Goal: Task Accomplishment & Management: Manage account settings

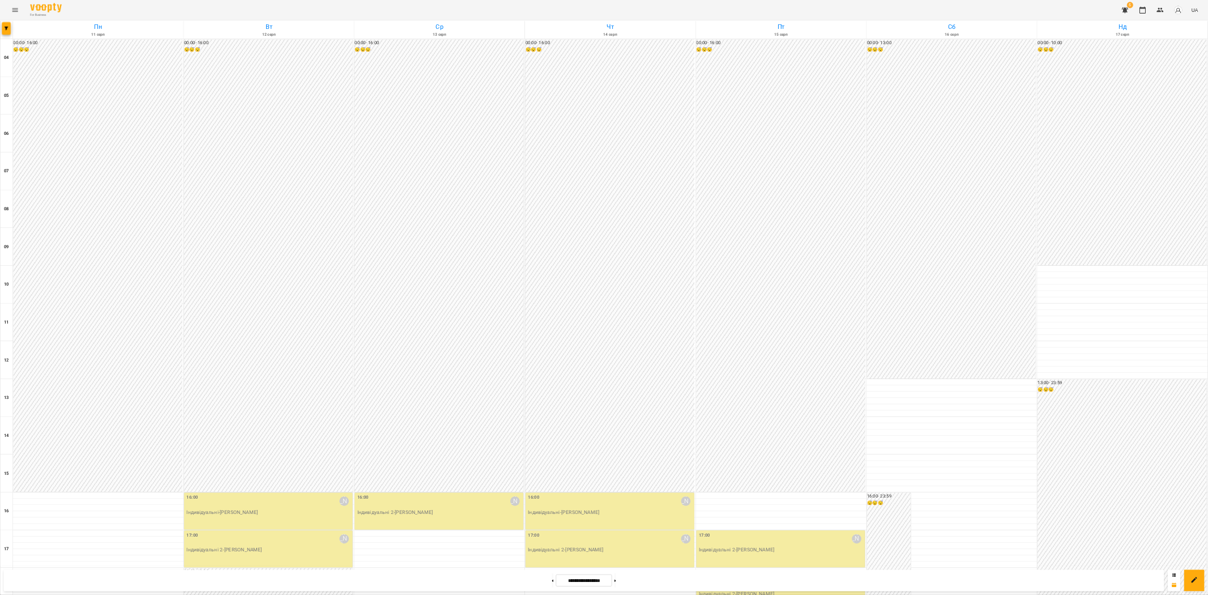
scroll to position [342, 0]
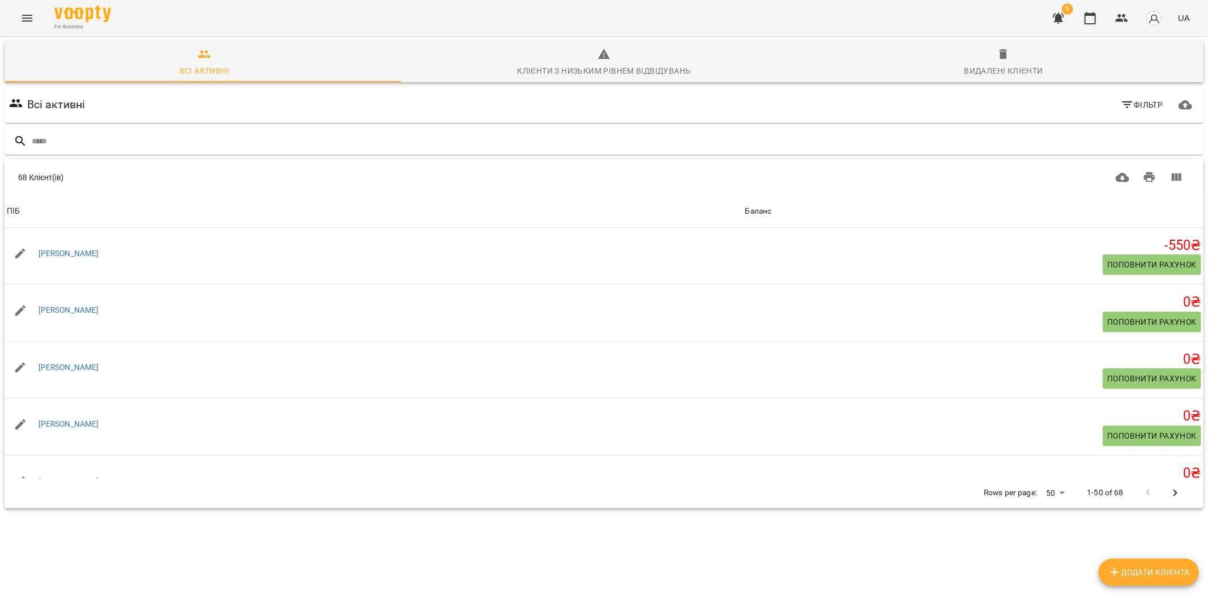
drag, startPoint x: 159, startPoint y: 138, endPoint x: 176, endPoint y: 156, distance: 25.3
click at [160, 139] on input "text" at bounding box center [615, 141] width 1167 height 19
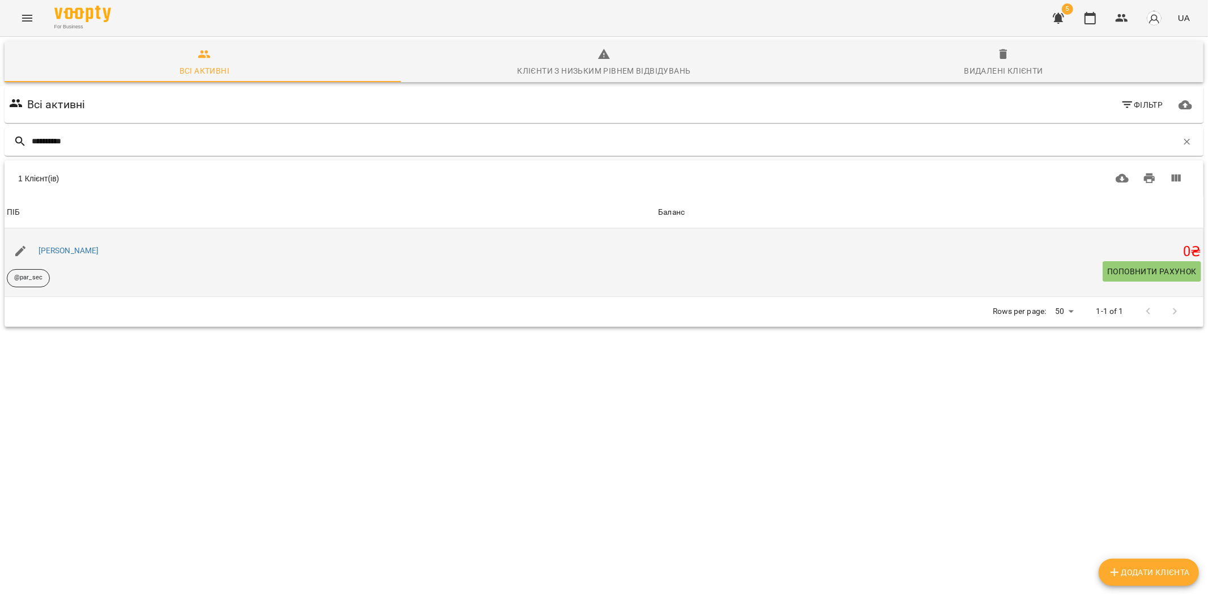
type input "**********"
click at [1158, 274] on span "Поповнити рахунок" at bounding box center [1151, 271] width 89 height 14
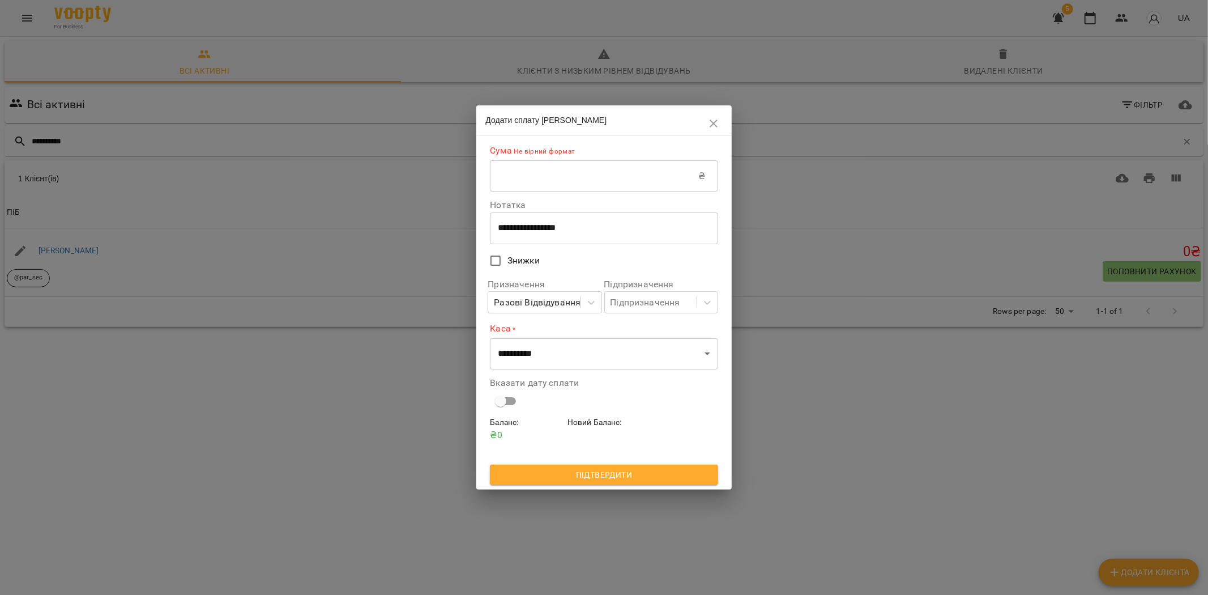
click at [552, 183] on input "text" at bounding box center [594, 176] width 208 height 32
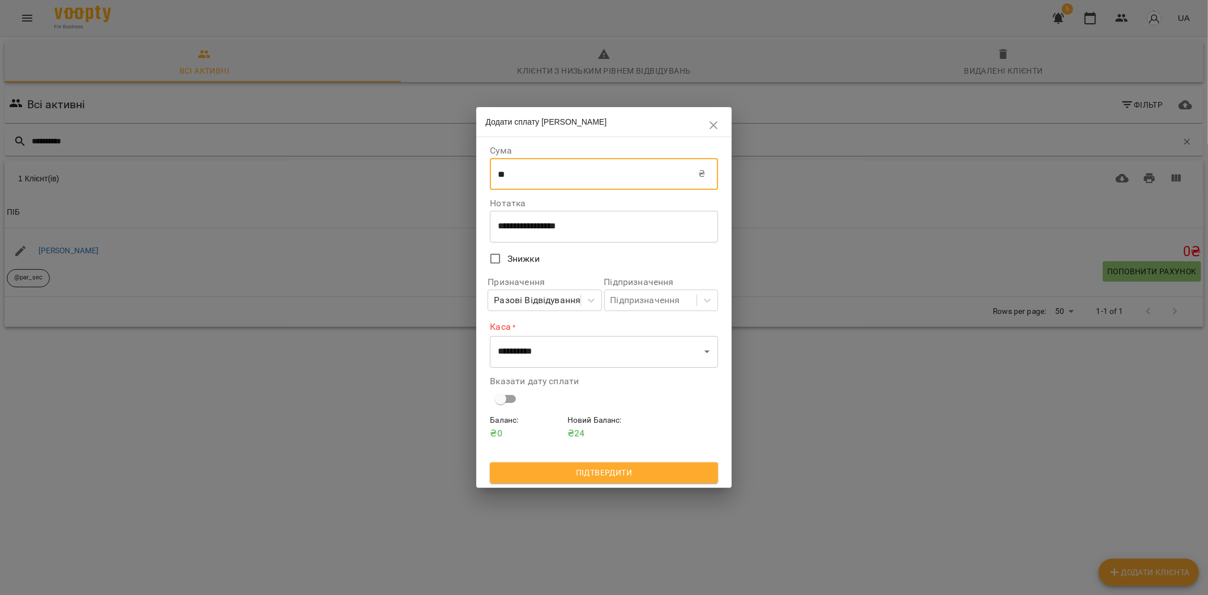
type input "****"
click at [571, 353] on select "**********" at bounding box center [604, 352] width 228 height 32
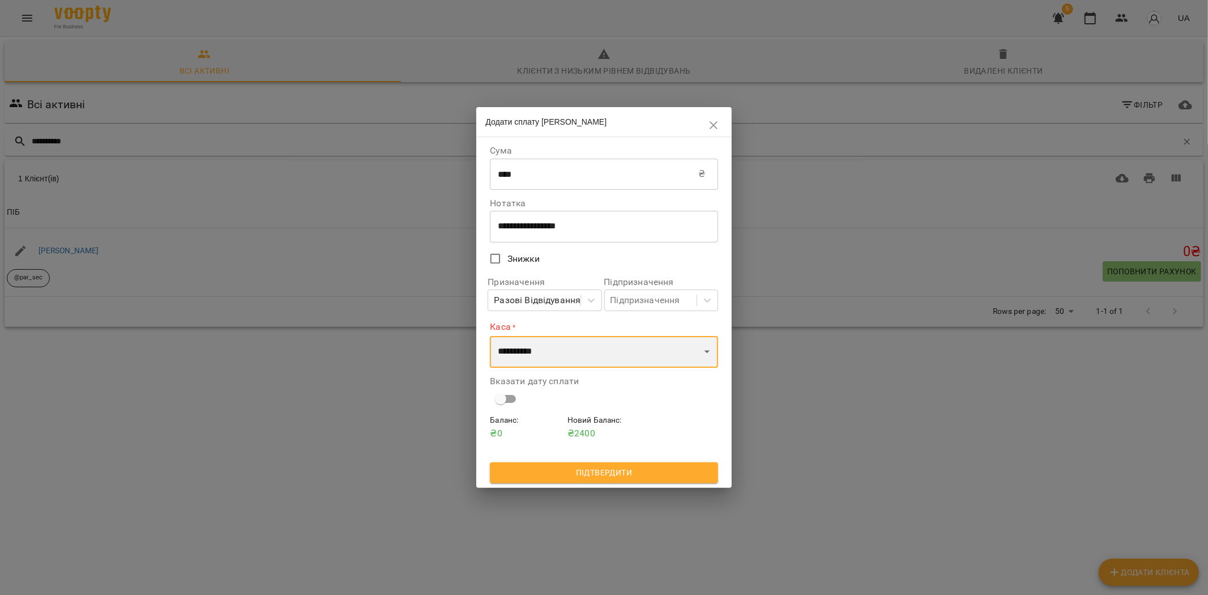
select select "****"
click at [490, 336] on select "**********" at bounding box center [604, 352] width 228 height 32
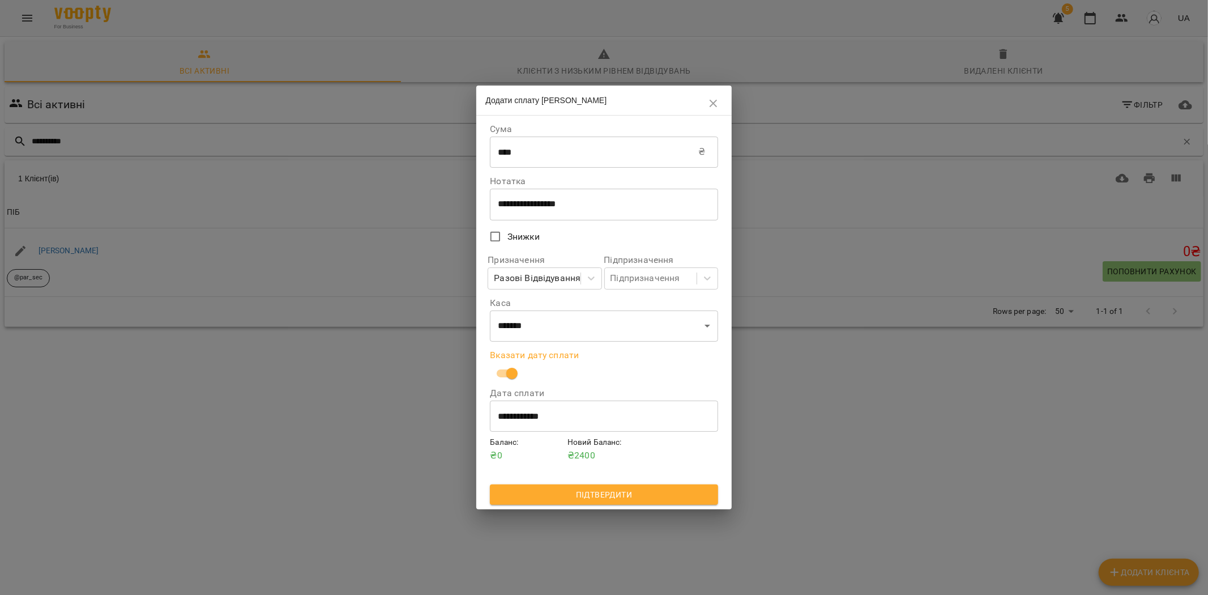
click at [611, 493] on span "Підтвердити" at bounding box center [604, 495] width 210 height 14
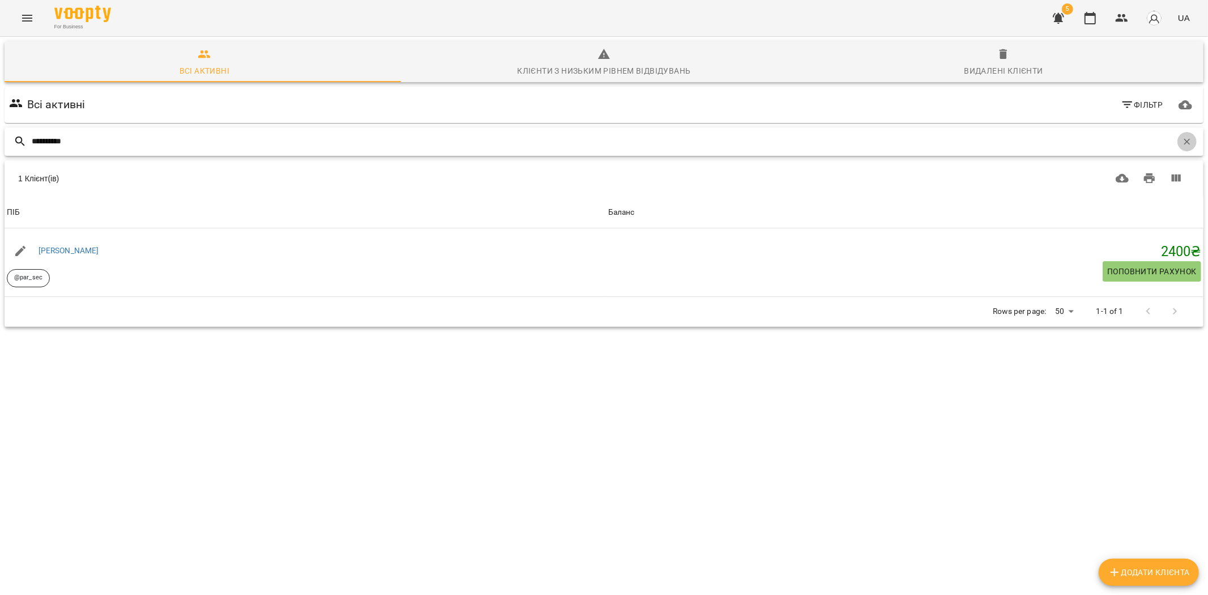
click at [1184, 139] on icon "button" at bounding box center [1187, 141] width 6 height 6
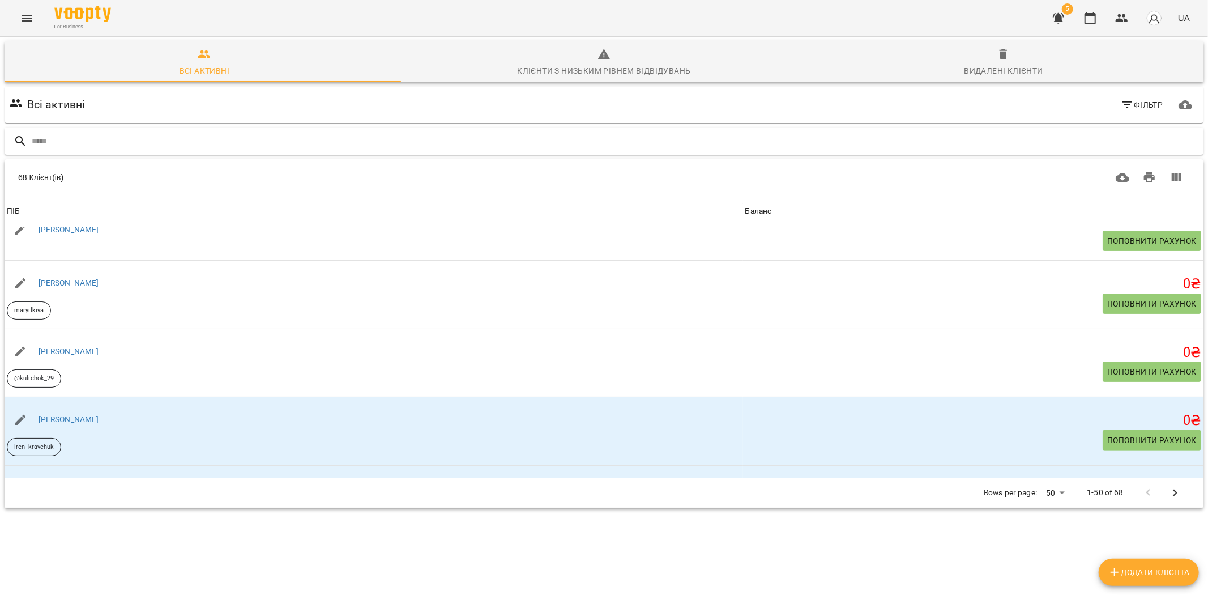
scroll to position [314, 0]
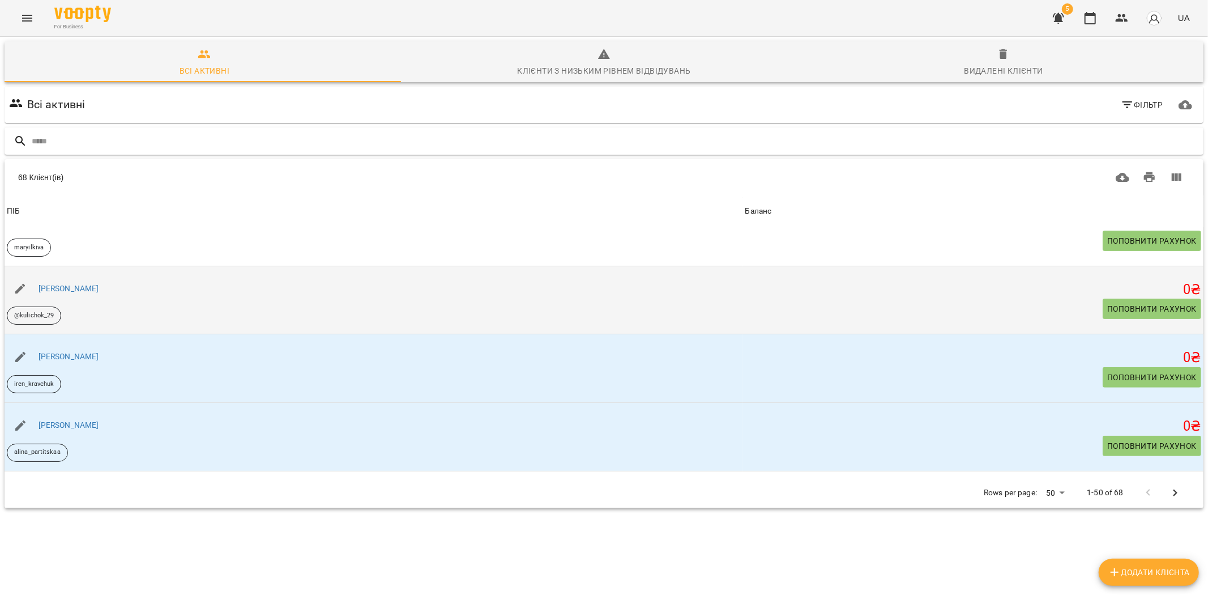
drag, startPoint x: 112, startPoint y: 287, endPoint x: 36, endPoint y: 291, distance: 76.5
click at [36, 290] on div "[PERSON_NAME]" at bounding box center [374, 289] width 739 height 32
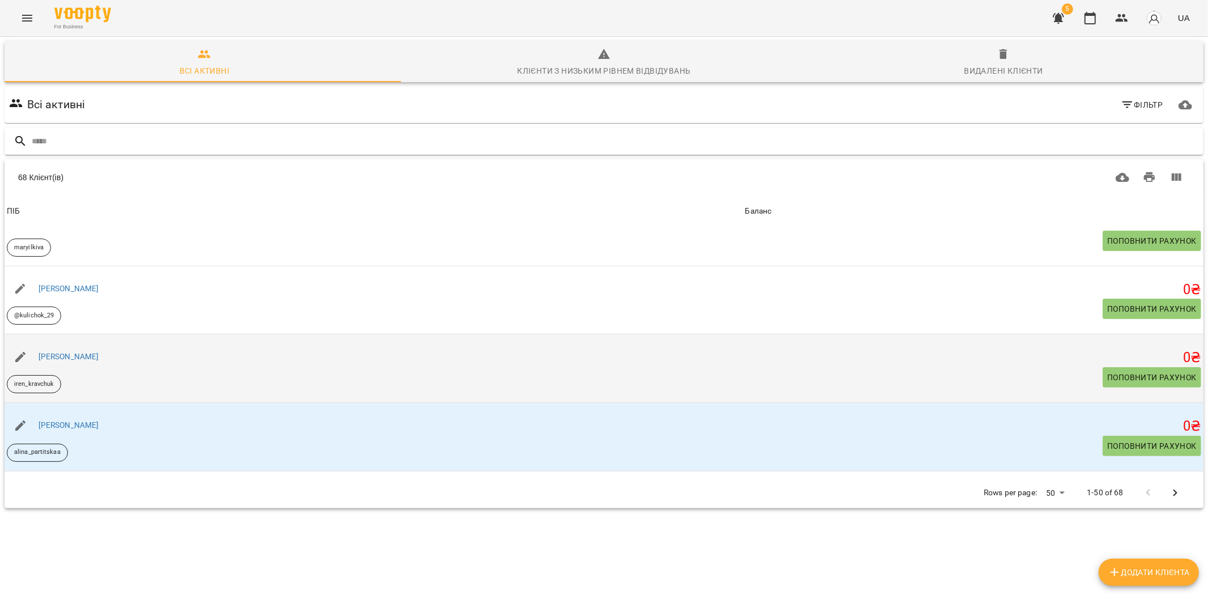
copy link "[PERSON_NAME]"
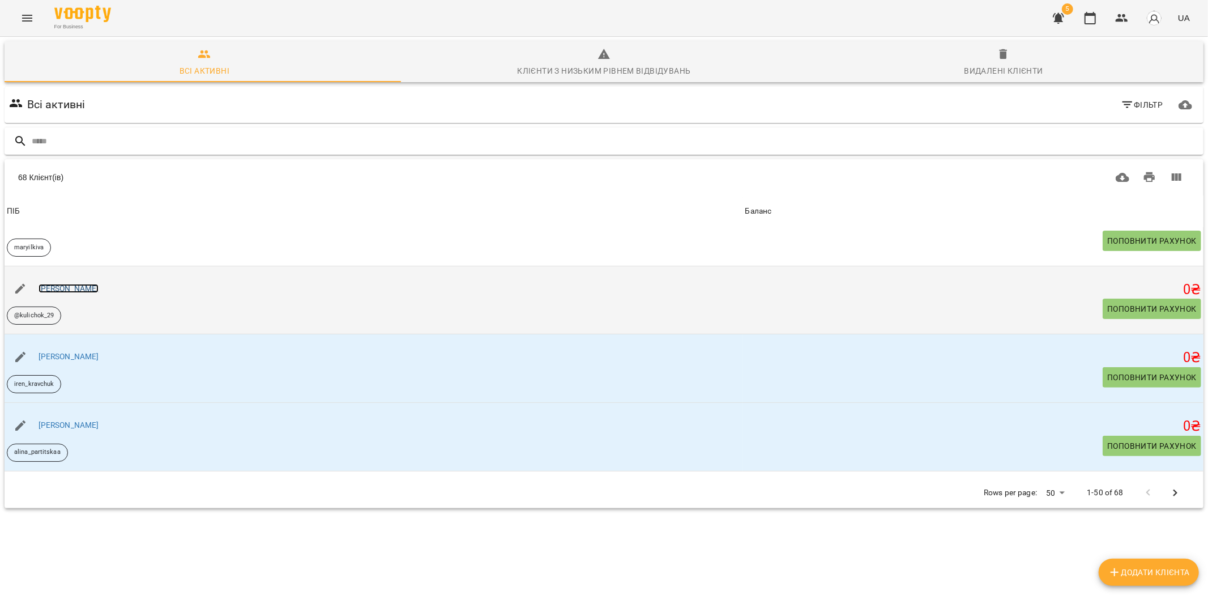
click at [86, 288] on link "[PERSON_NAME]" at bounding box center [69, 288] width 61 height 9
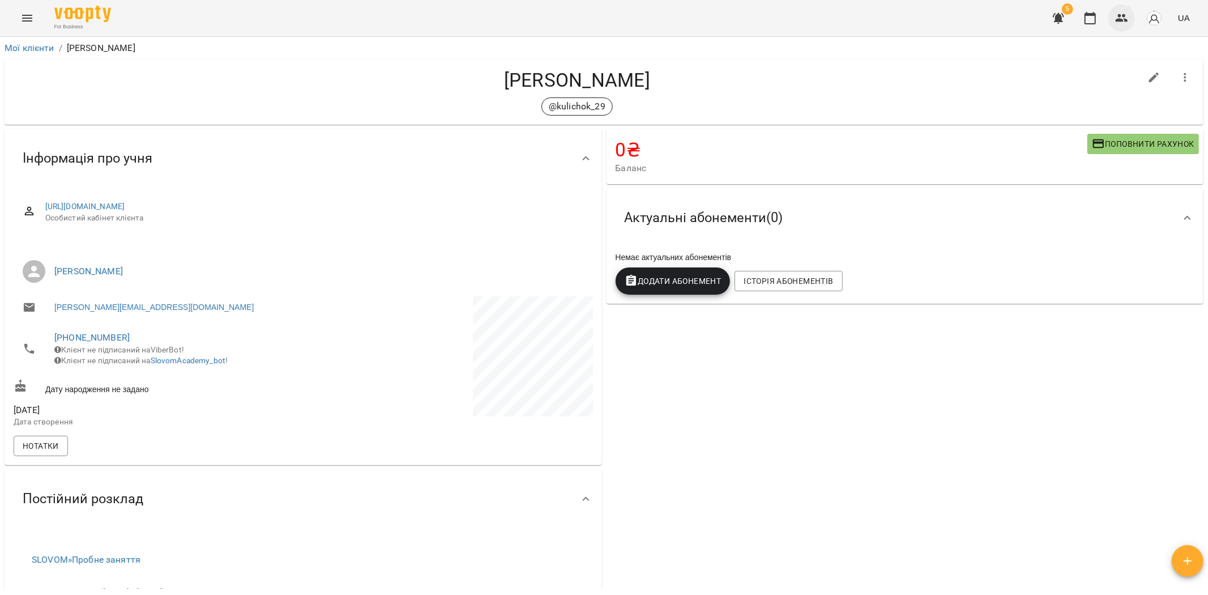
click at [1127, 18] on icon "button" at bounding box center [1122, 18] width 14 height 14
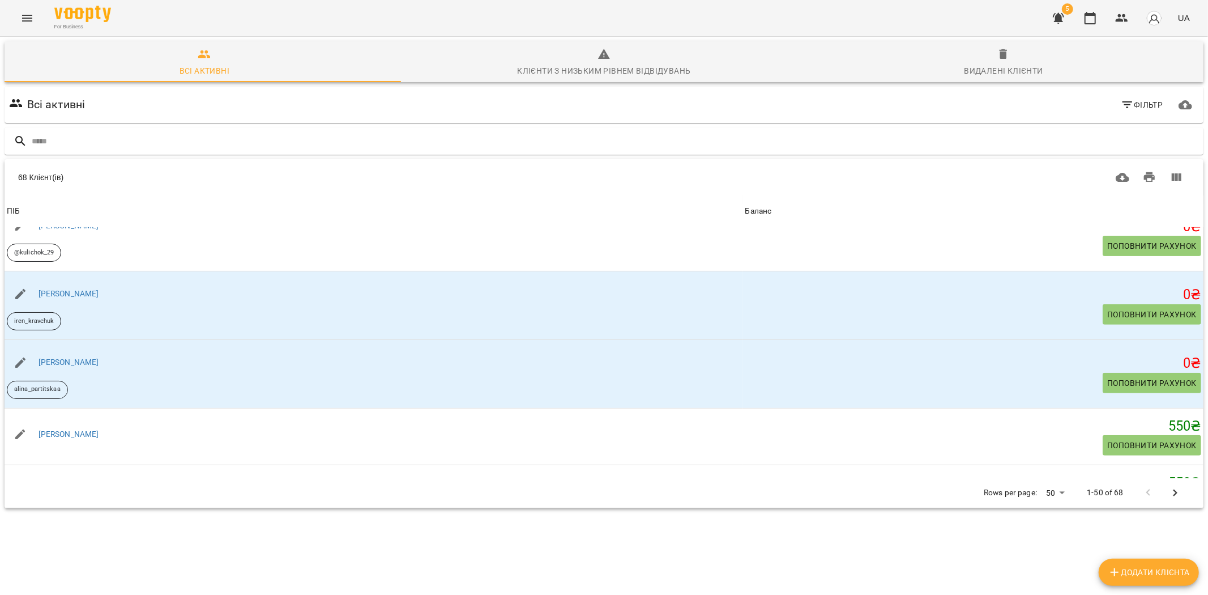
scroll to position [440, 0]
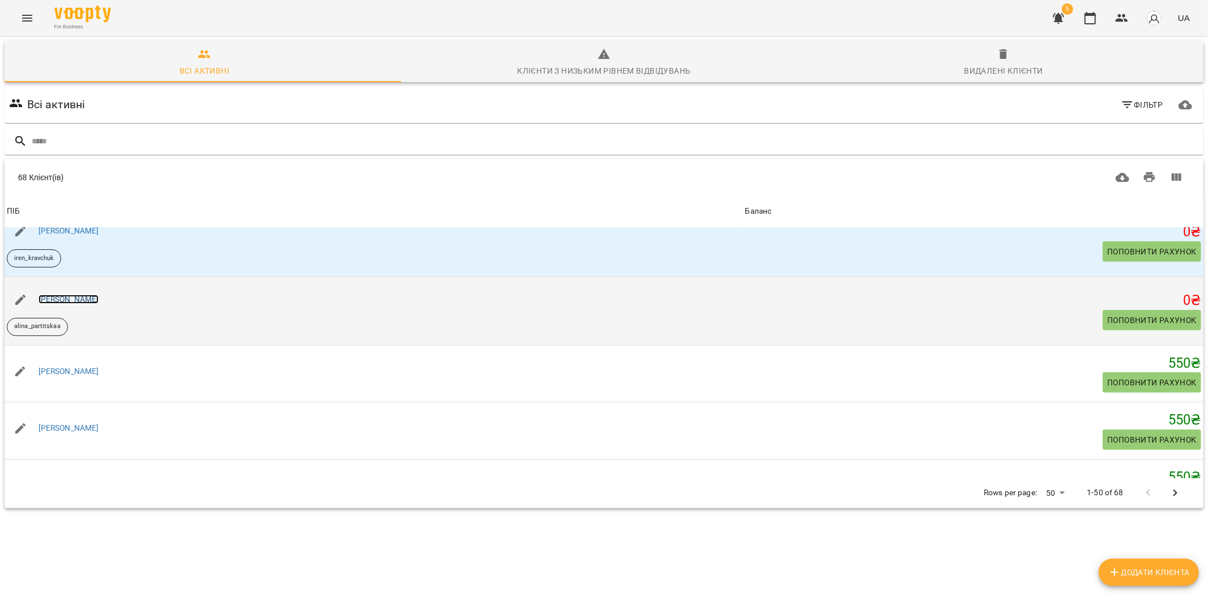
click at [88, 296] on link "[PERSON_NAME]" at bounding box center [69, 299] width 61 height 9
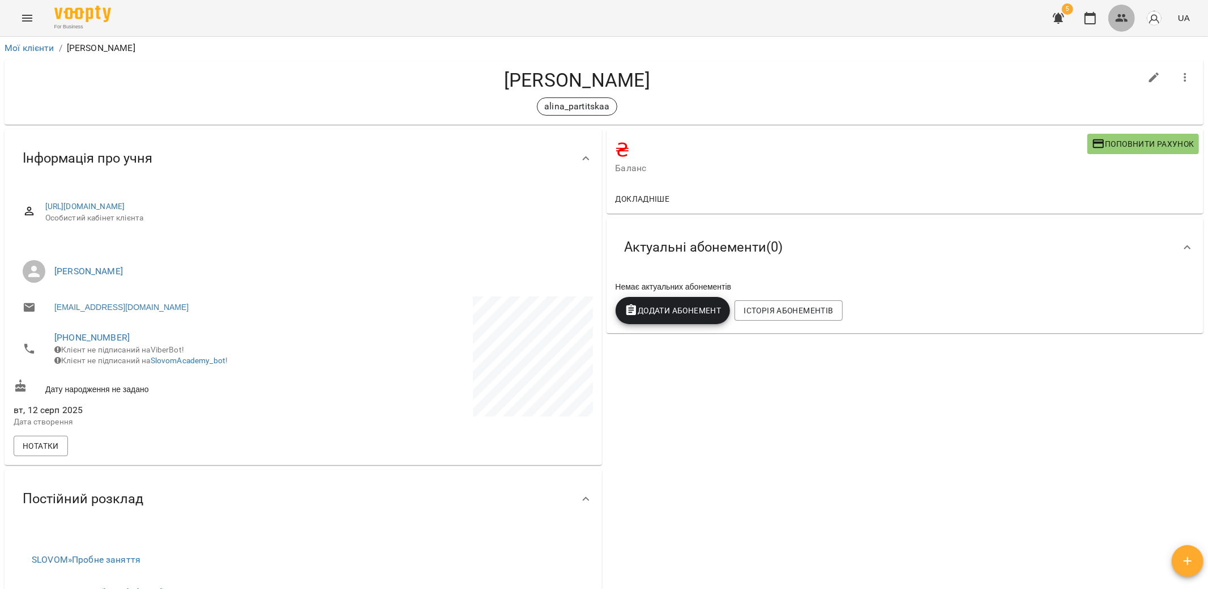
click at [1131, 15] on button "button" at bounding box center [1121, 18] width 27 height 27
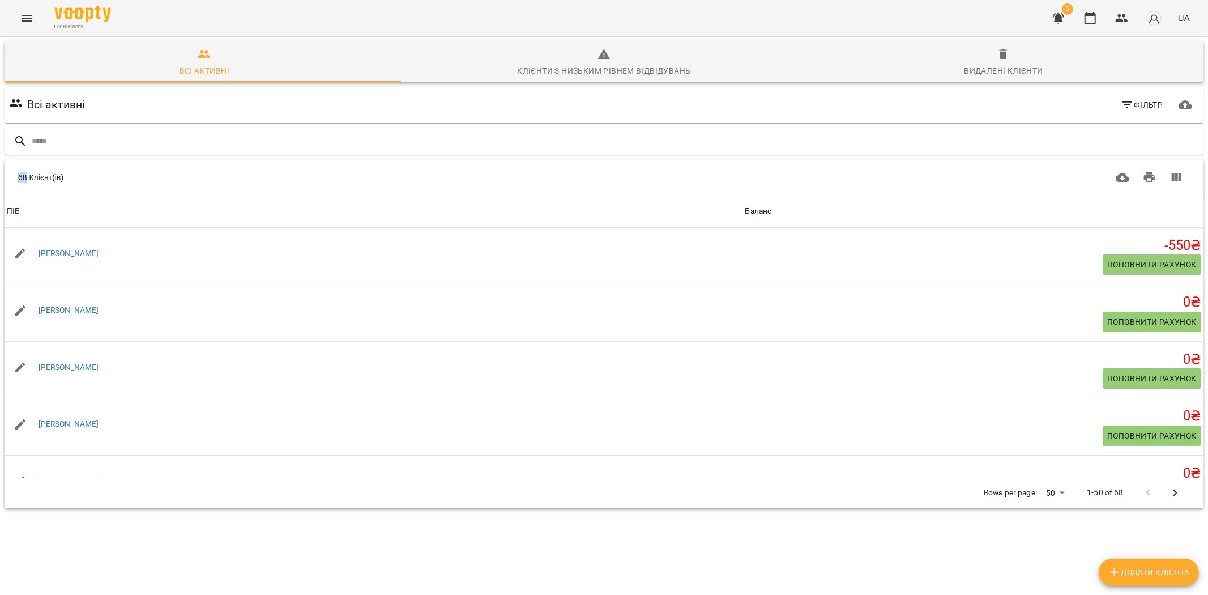
drag, startPoint x: 20, startPoint y: 176, endPoint x: 27, endPoint y: 176, distance: 7.4
click at [27, 176] on div "68 Клієнт(ів)" at bounding box center [302, 177] width 568 height 11
click at [19, 27] on button "Menu" at bounding box center [27, 18] width 27 height 27
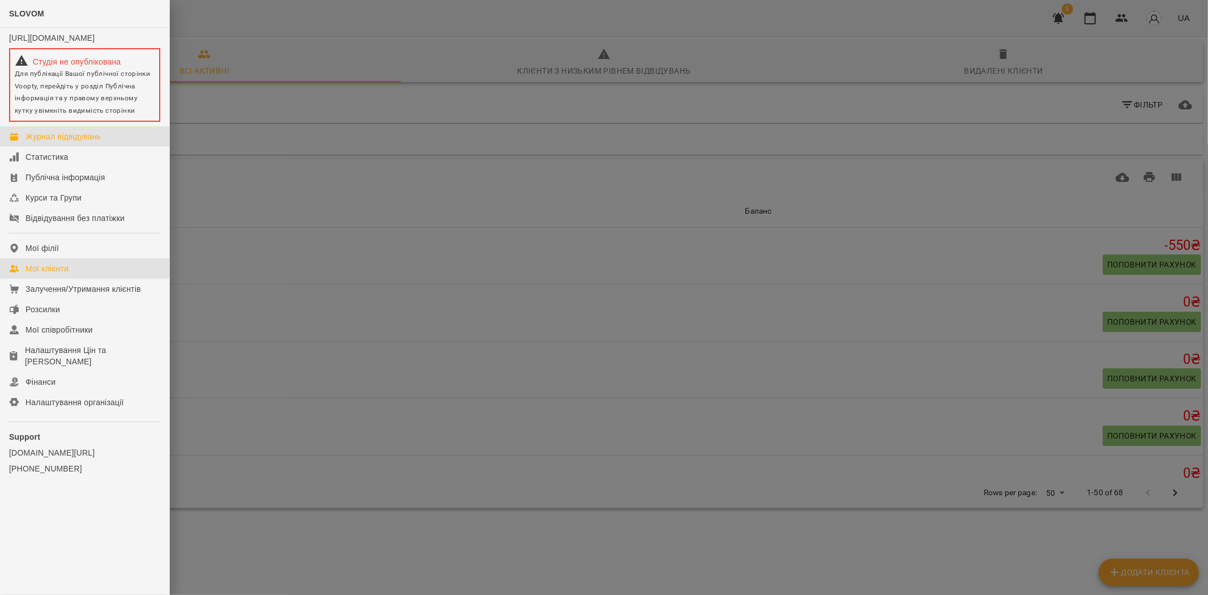
click at [105, 140] on link "Журнал відвідувань" at bounding box center [84, 136] width 169 height 20
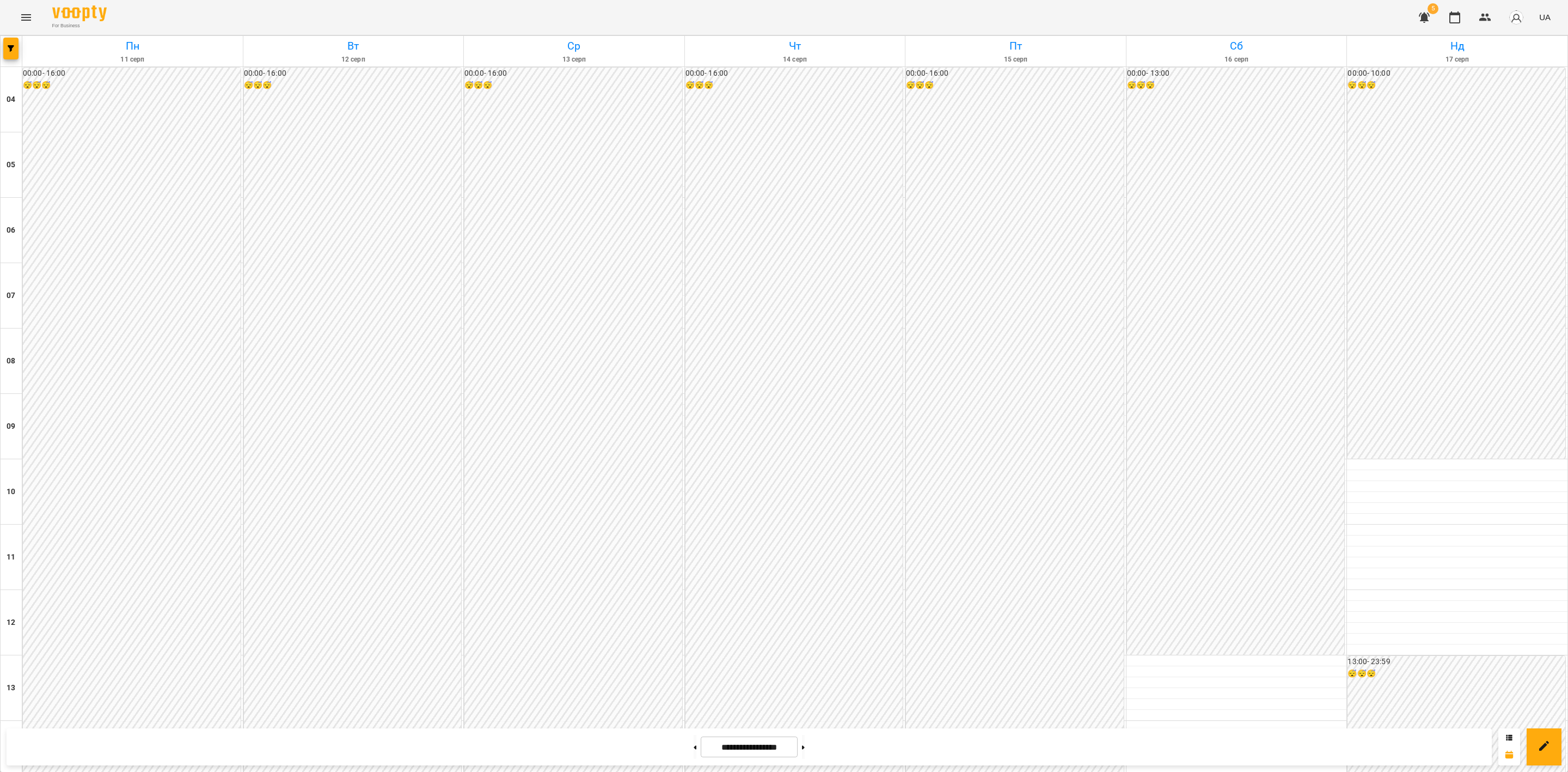
scroll to position [585, 0]
click at [12, 48] on icon "button" at bounding box center [11, 48] width 7 height 7
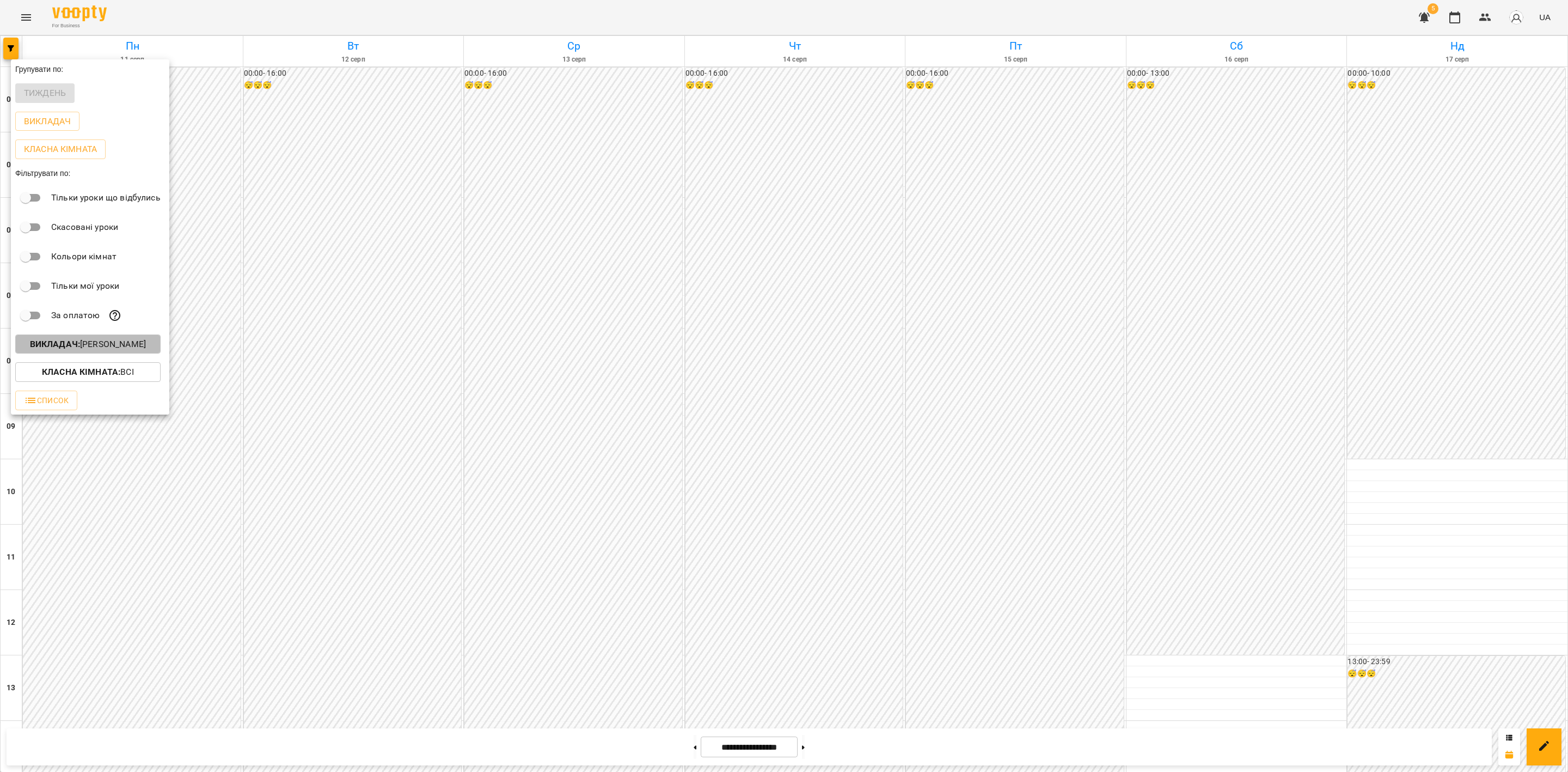
click at [121, 342] on button "Викладач : [PERSON_NAME]" at bounding box center [87, 344] width 145 height 19
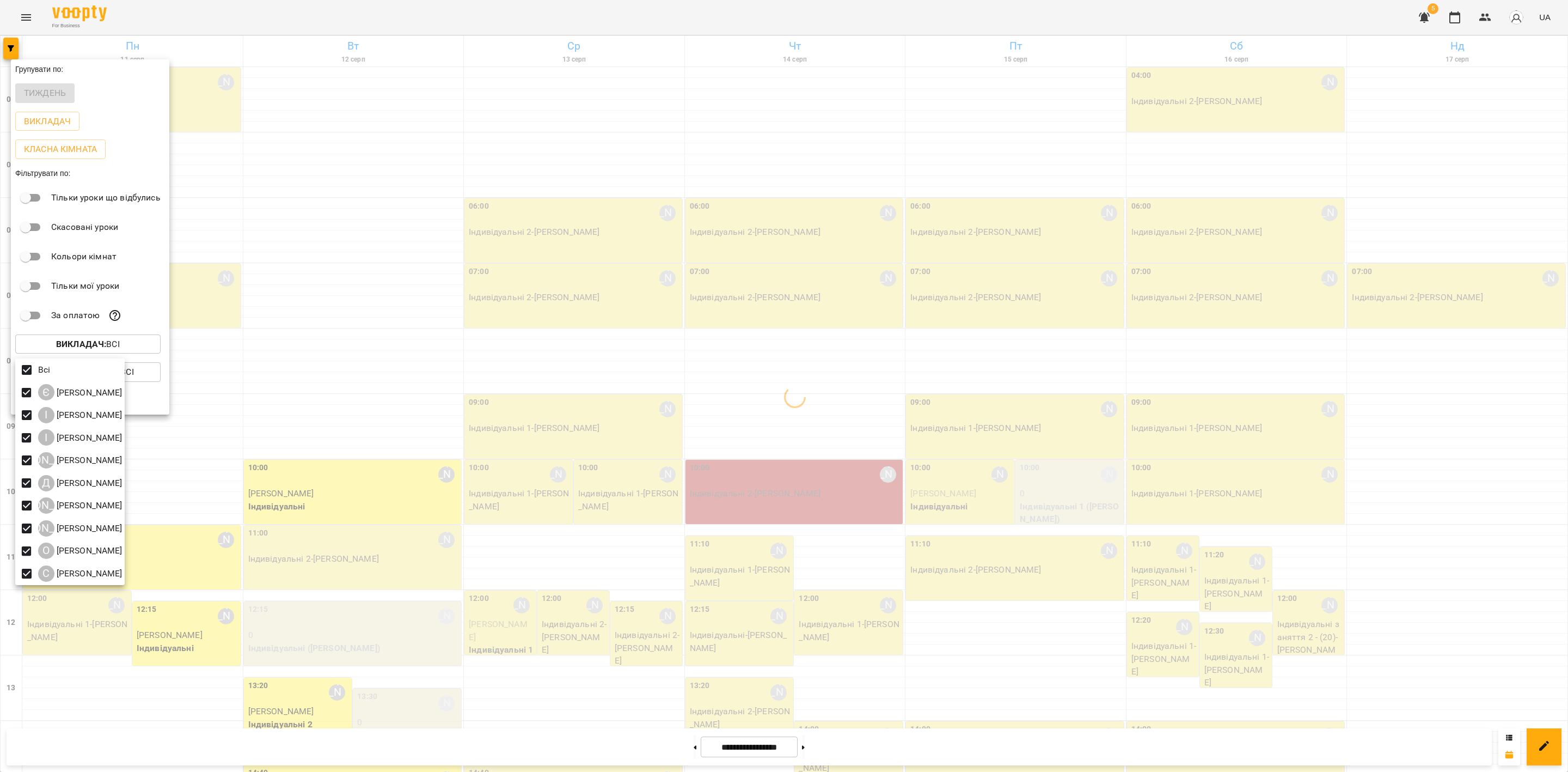
click at [485, 250] on div at bounding box center [784, 386] width 1568 height 772
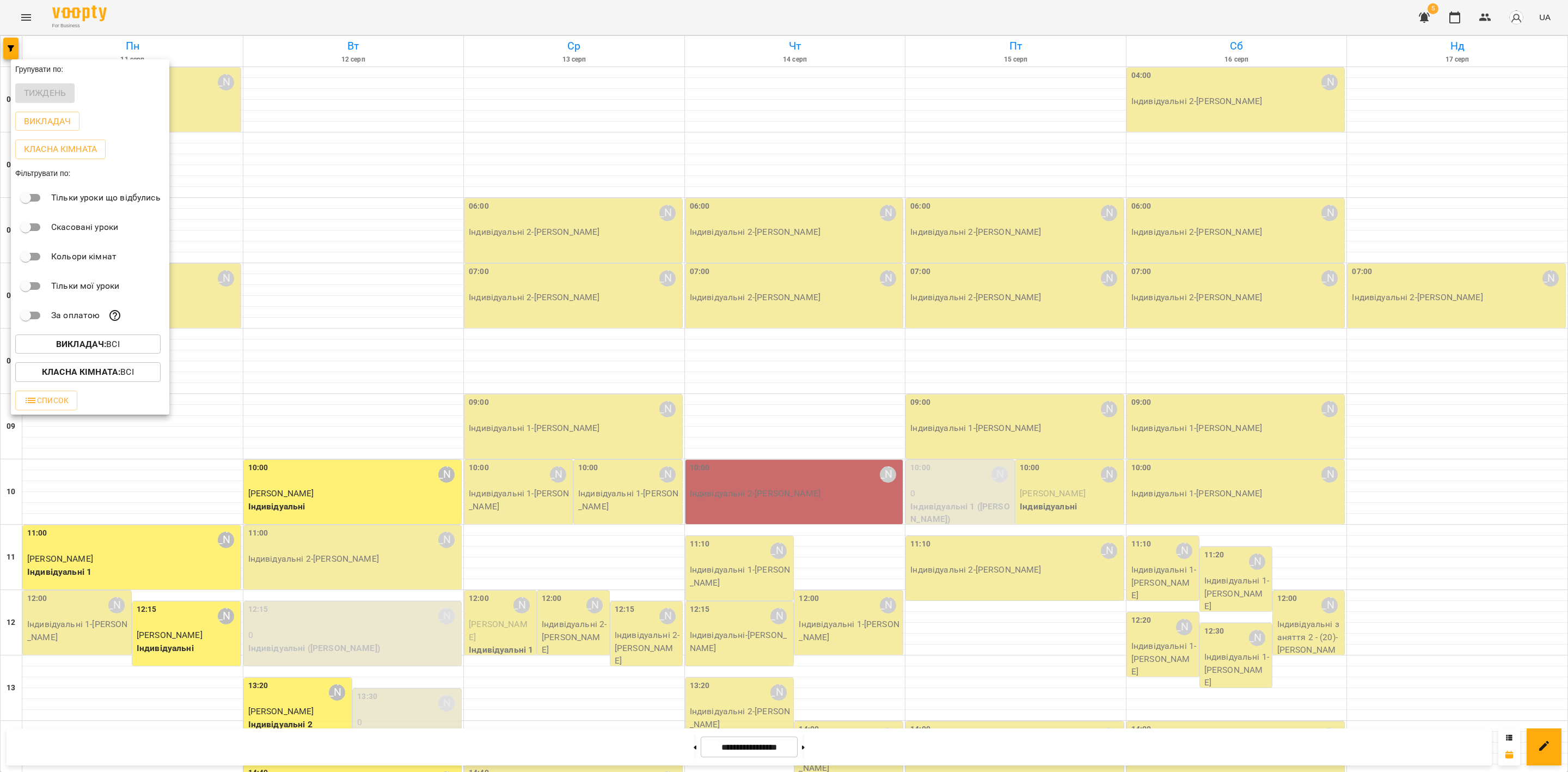
click at [803, 269] on div at bounding box center [784, 386] width 1568 height 772
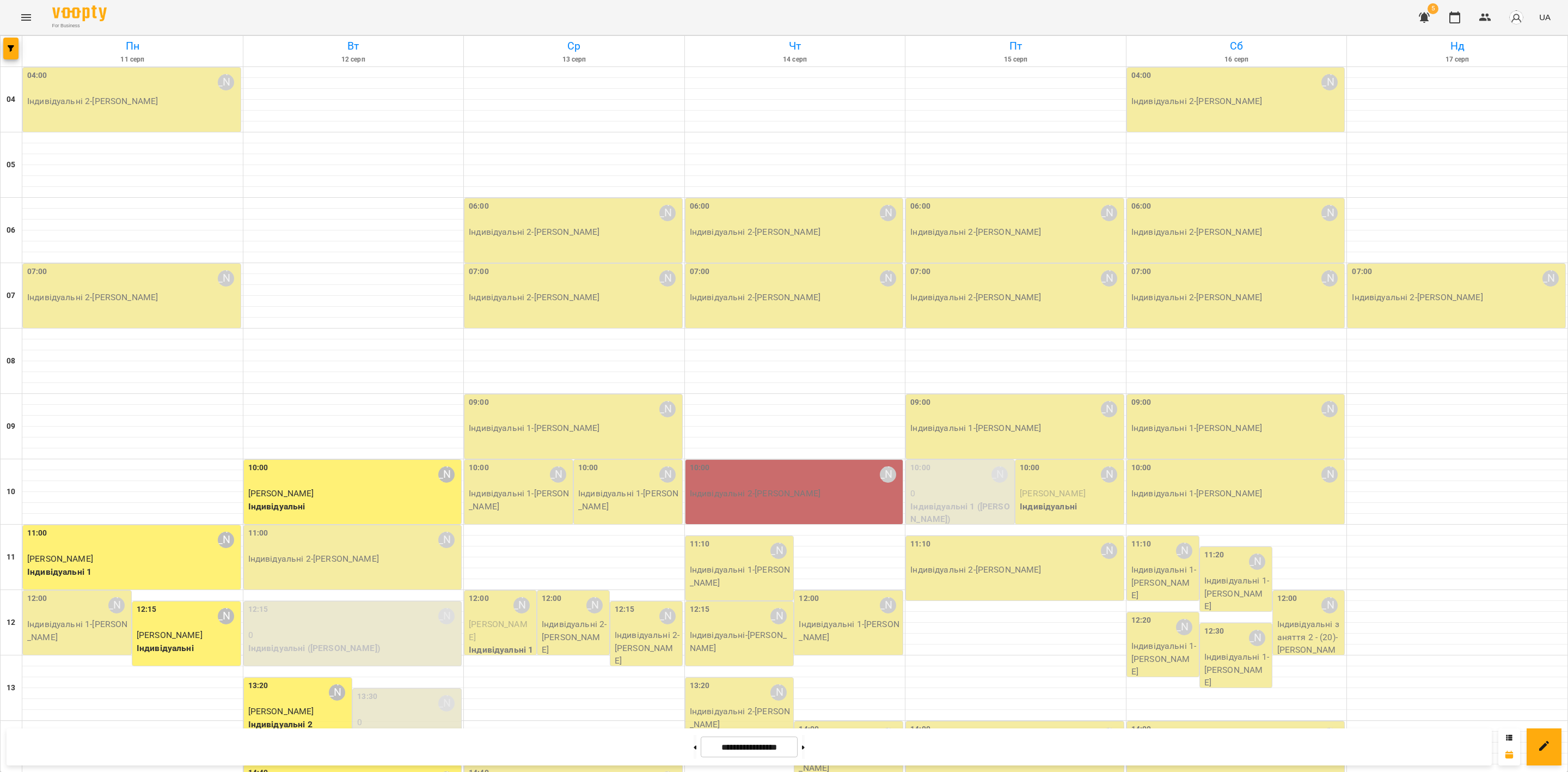
scroll to position [0, 0]
click at [10, 51] on icon "button" at bounding box center [11, 48] width 7 height 7
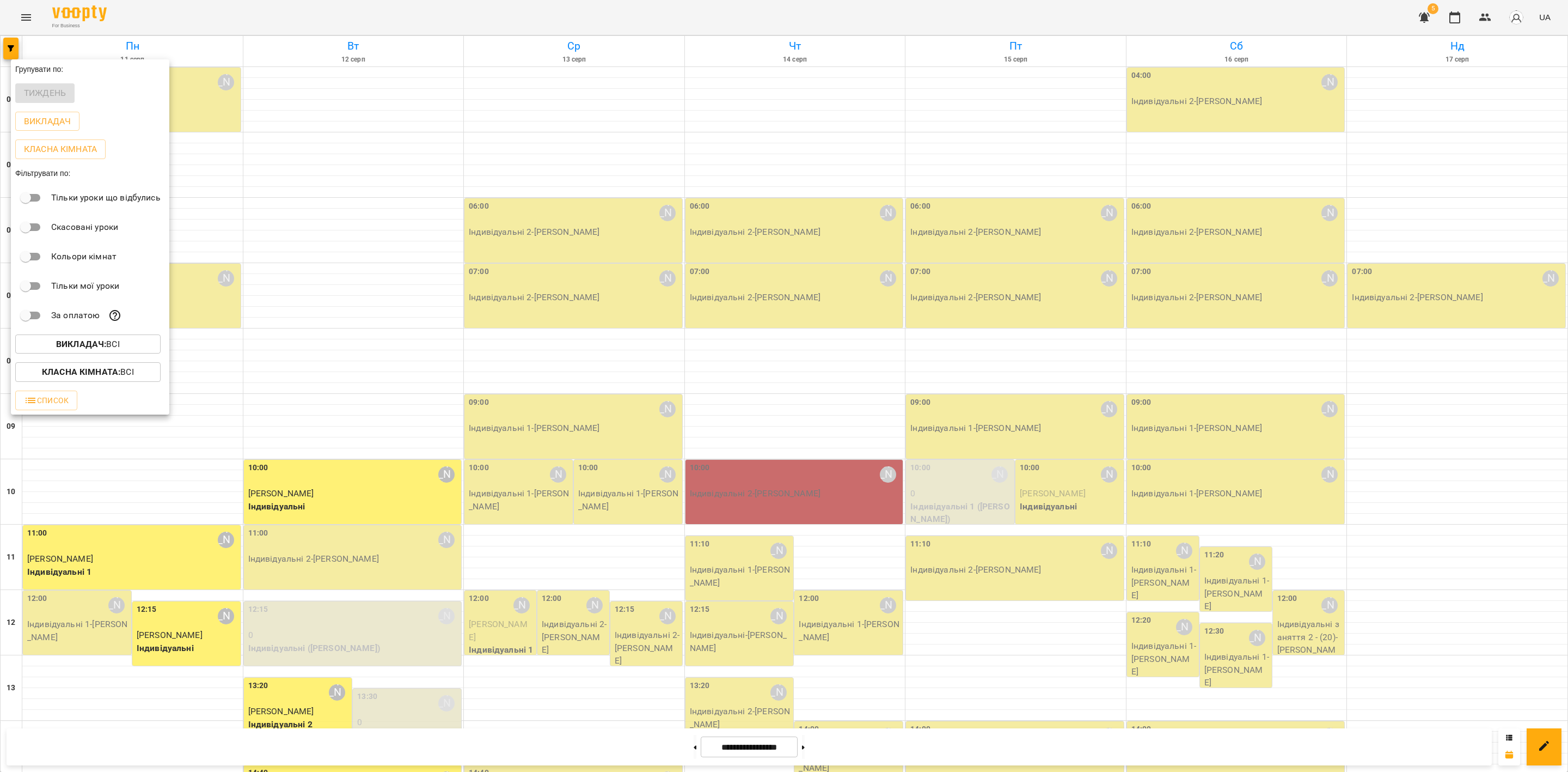
click at [242, 116] on div at bounding box center [784, 386] width 1568 height 772
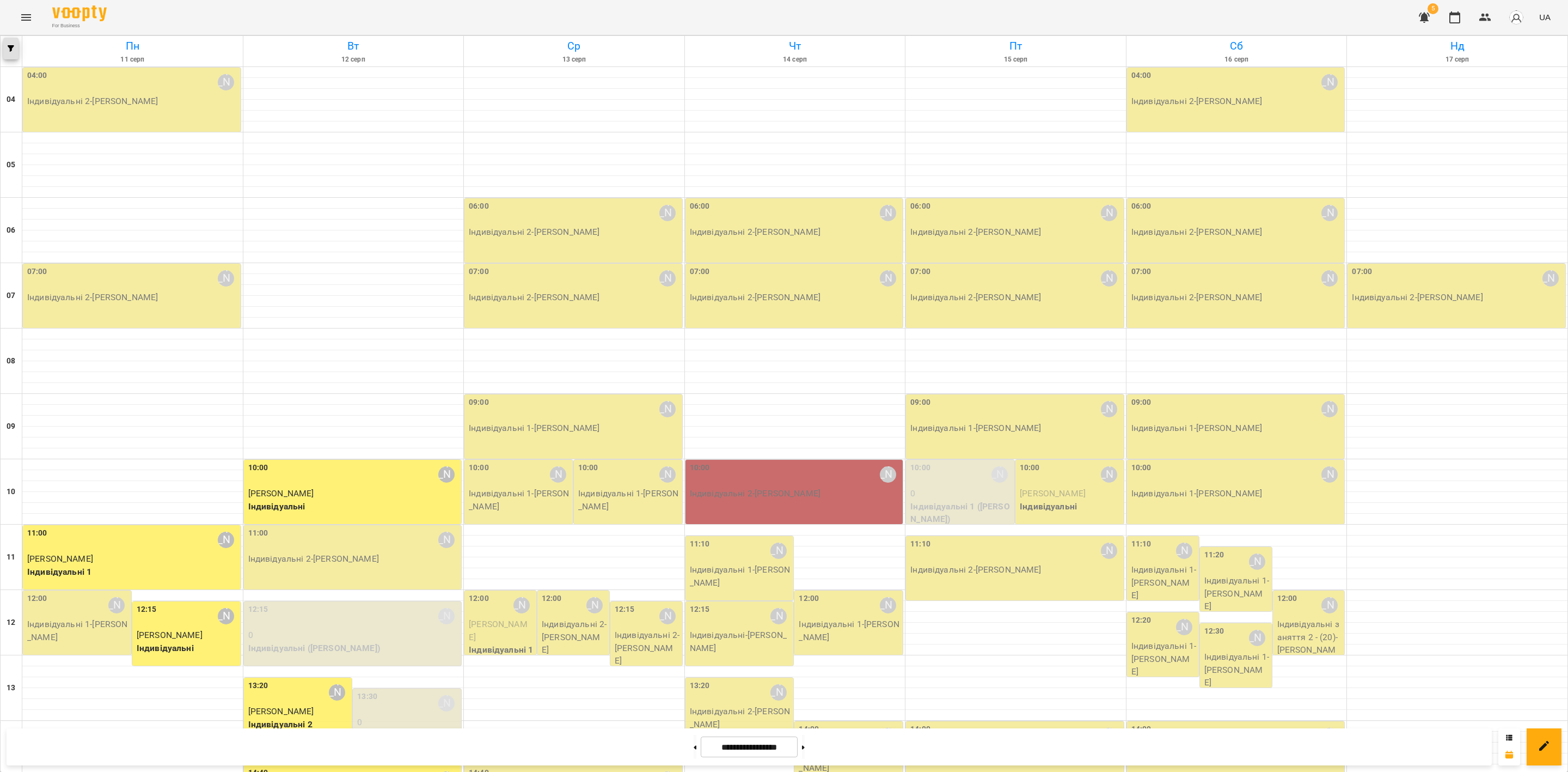
click at [9, 54] on button "button" at bounding box center [11, 48] width 15 height 22
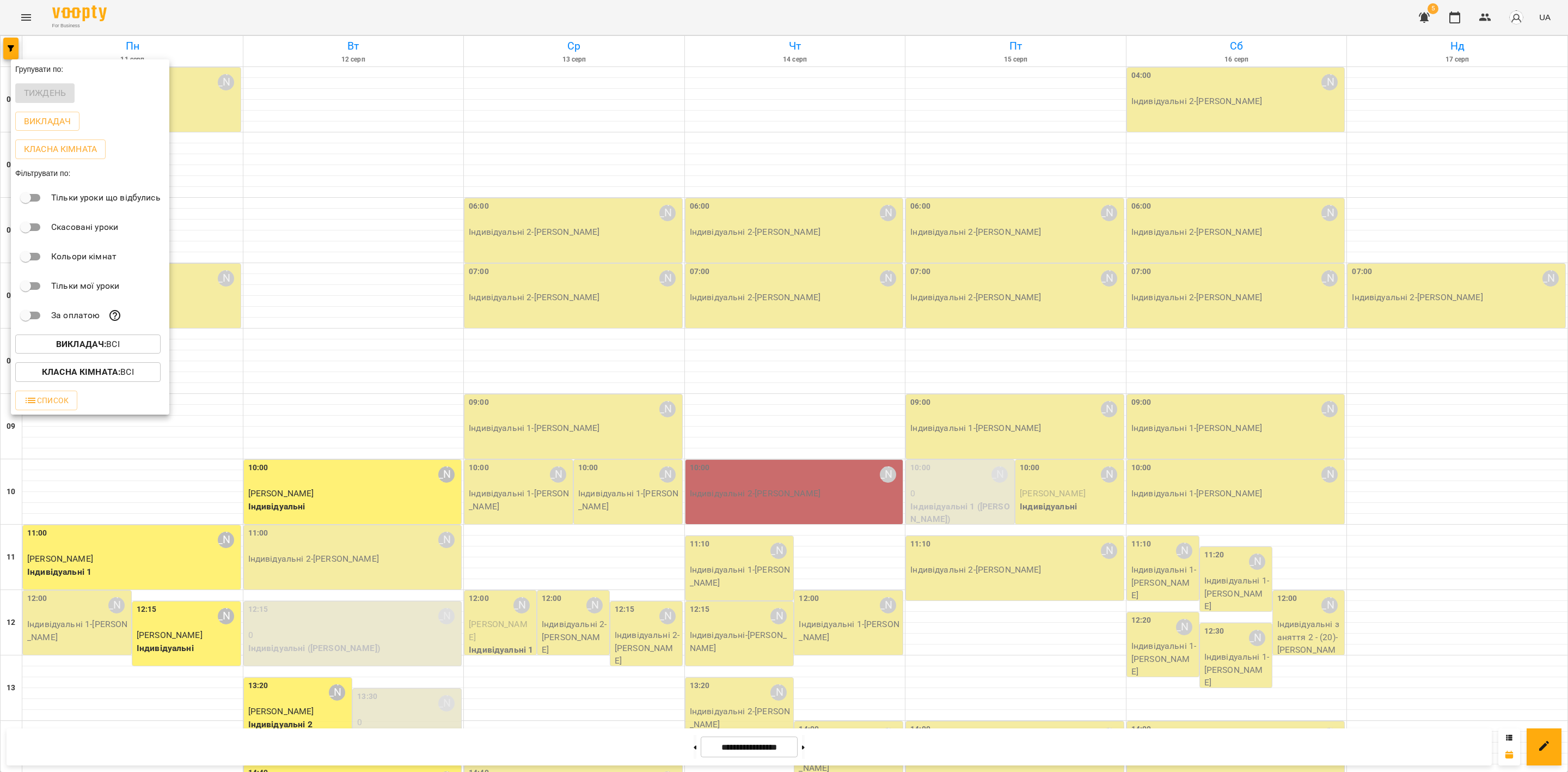
click at [288, 285] on div at bounding box center [784, 386] width 1568 height 772
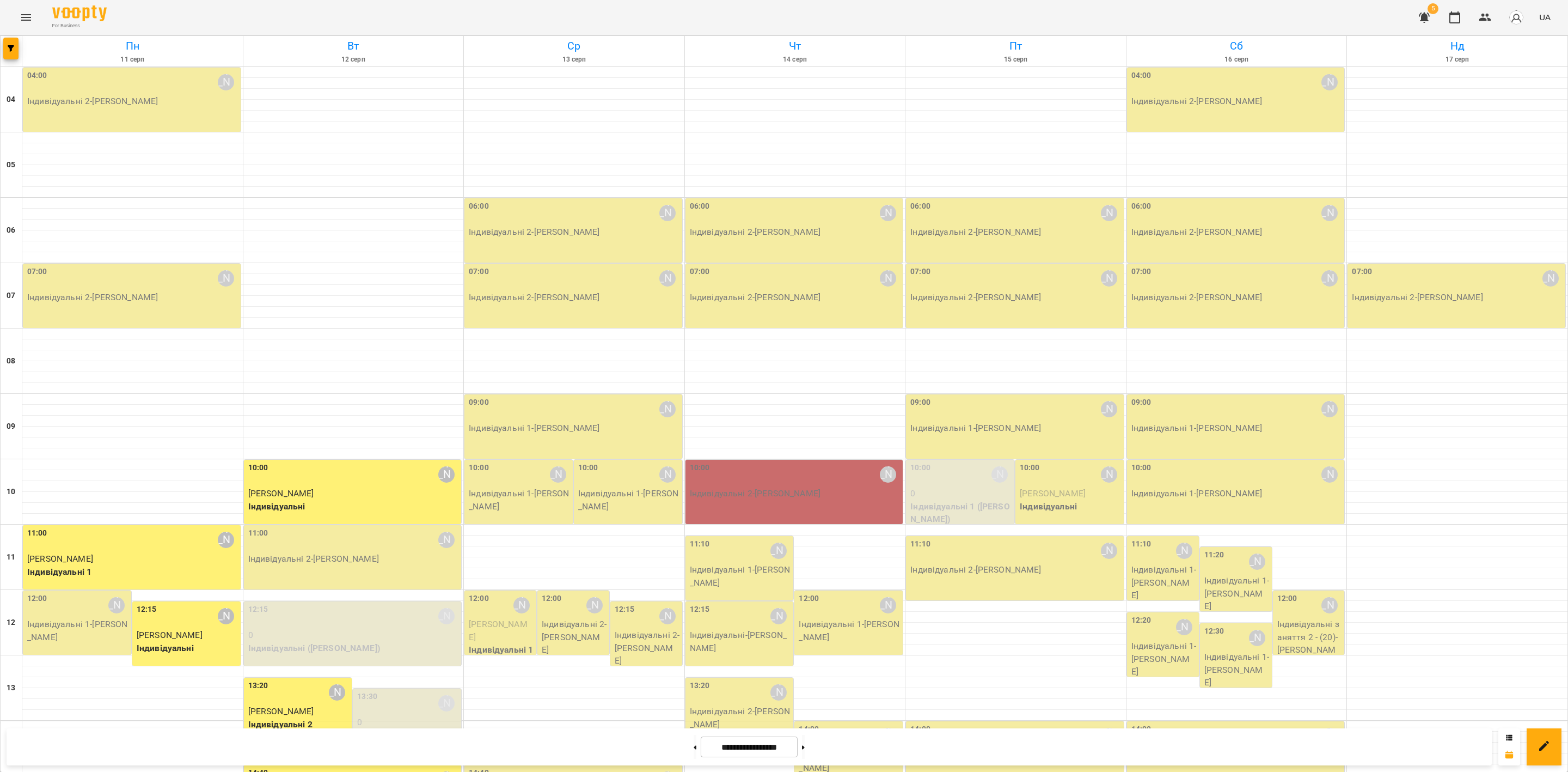
click at [33, 21] on button "Menu" at bounding box center [26, 17] width 26 height 26
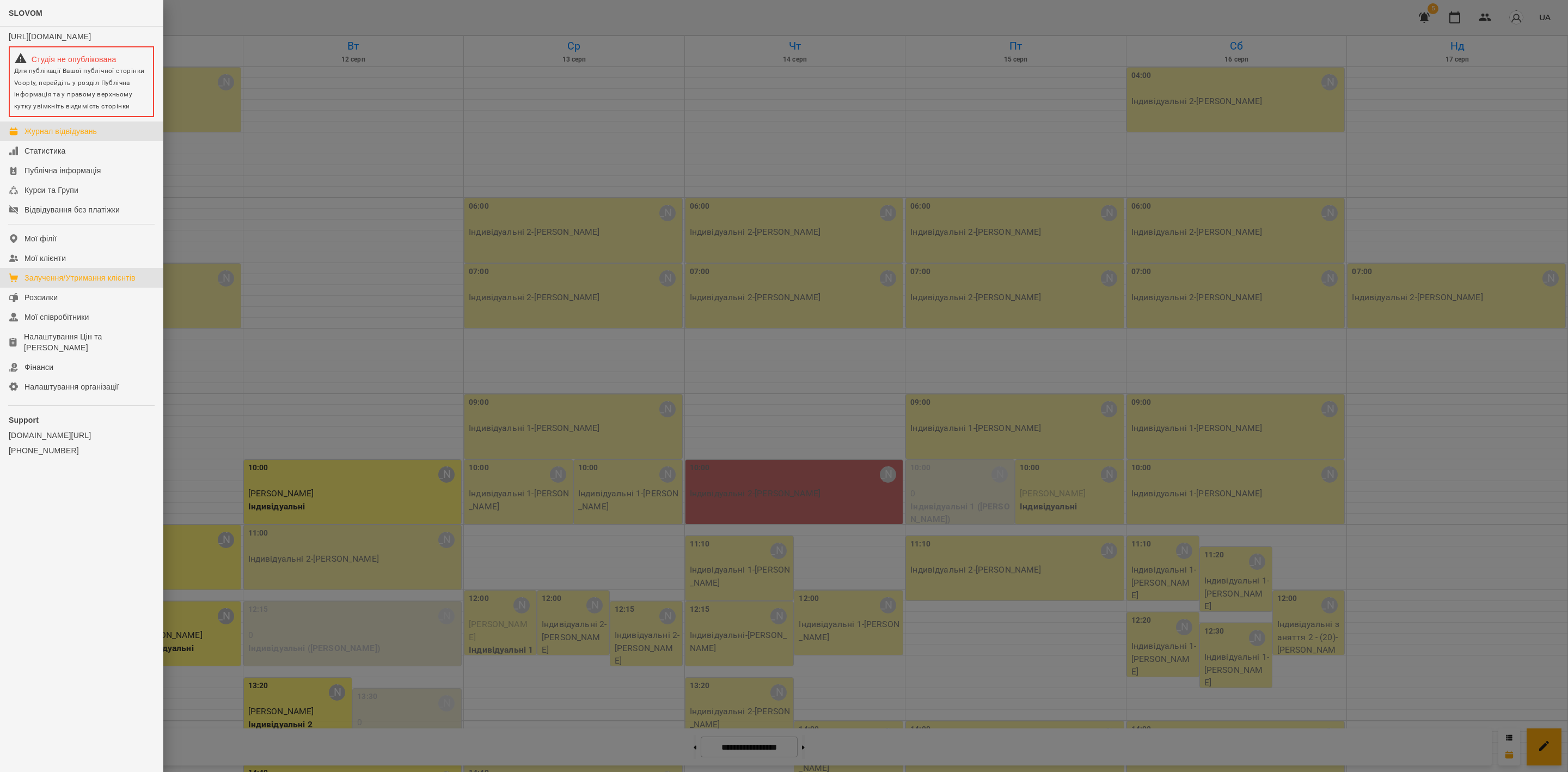
click at [92, 284] on div "Залучення/Утримання клієнтів" at bounding box center [80, 277] width 112 height 11
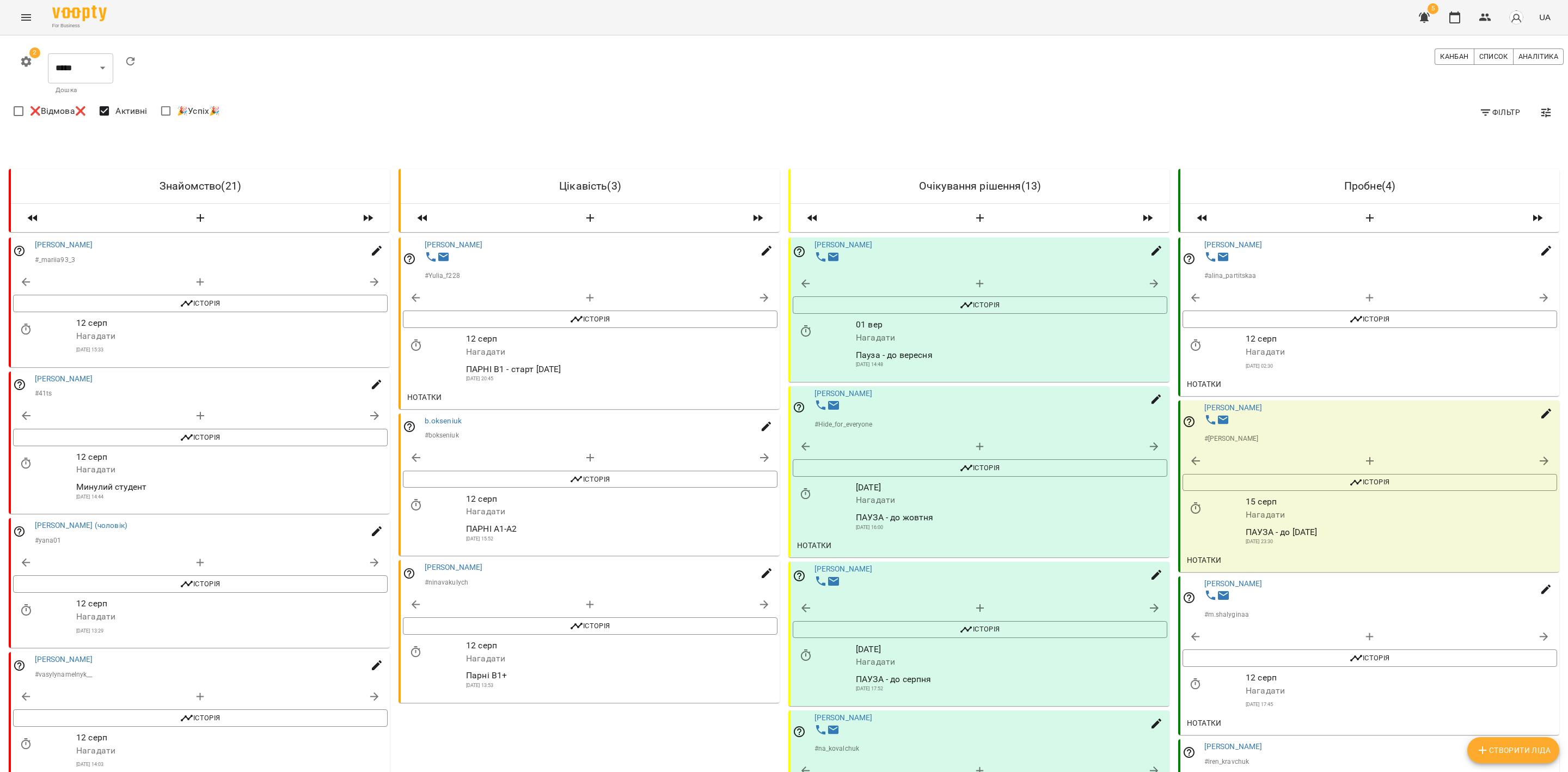
click at [18, 20] on button "Menu" at bounding box center [26, 17] width 26 height 26
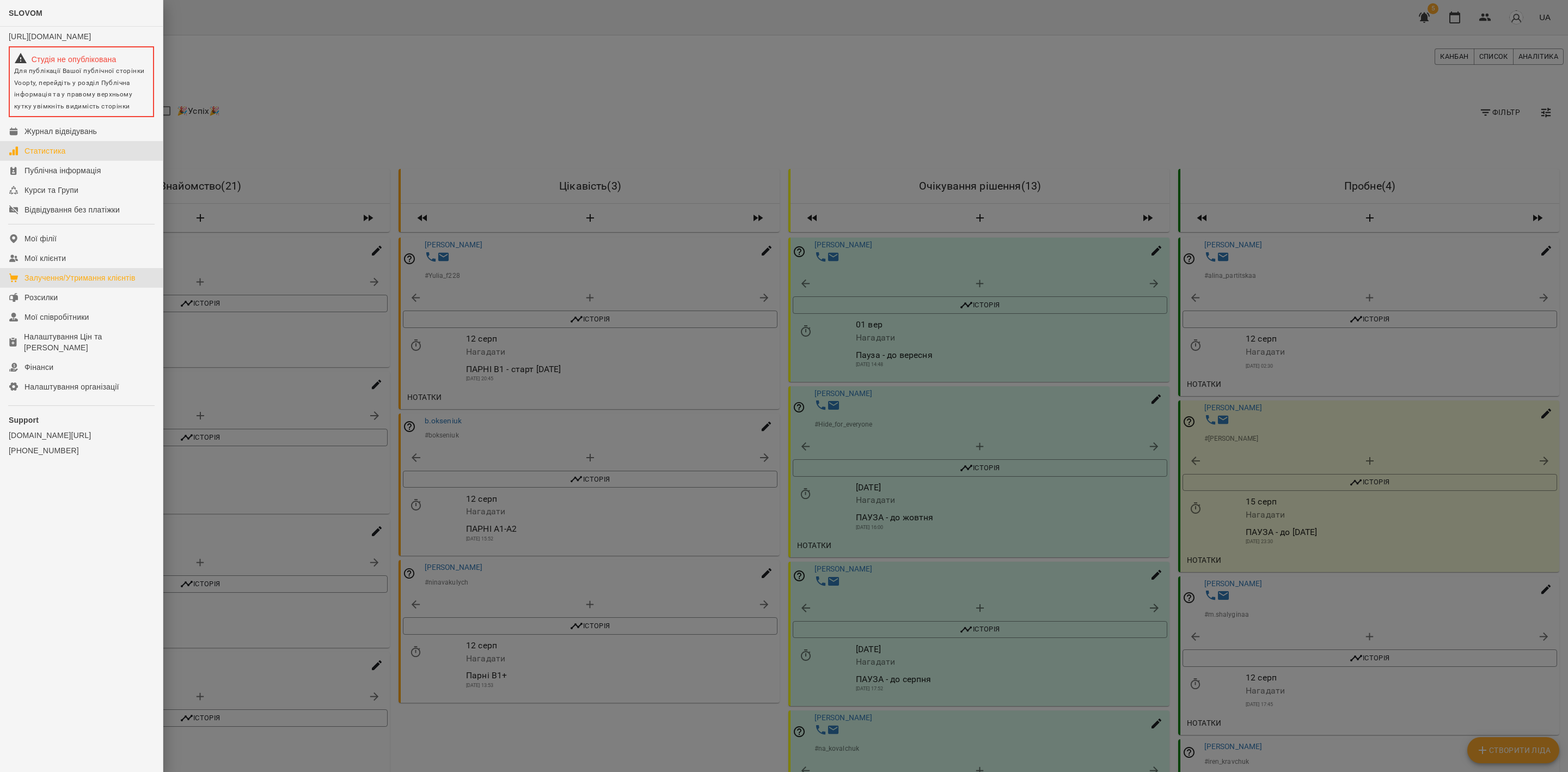
click at [67, 161] on link "Статистика" at bounding box center [81, 151] width 162 height 19
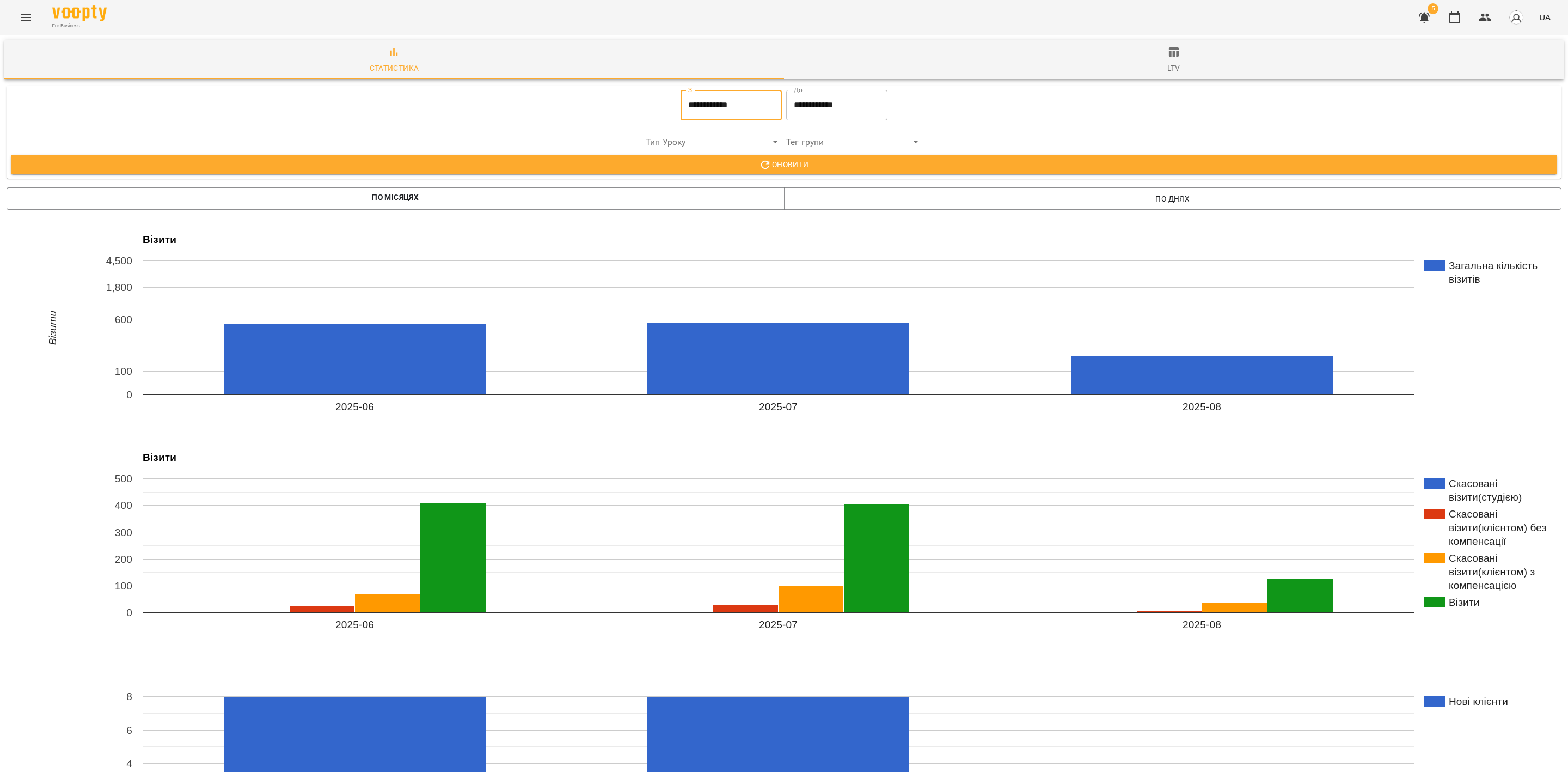
click at [717, 100] on input "**********" at bounding box center [731, 105] width 101 height 31
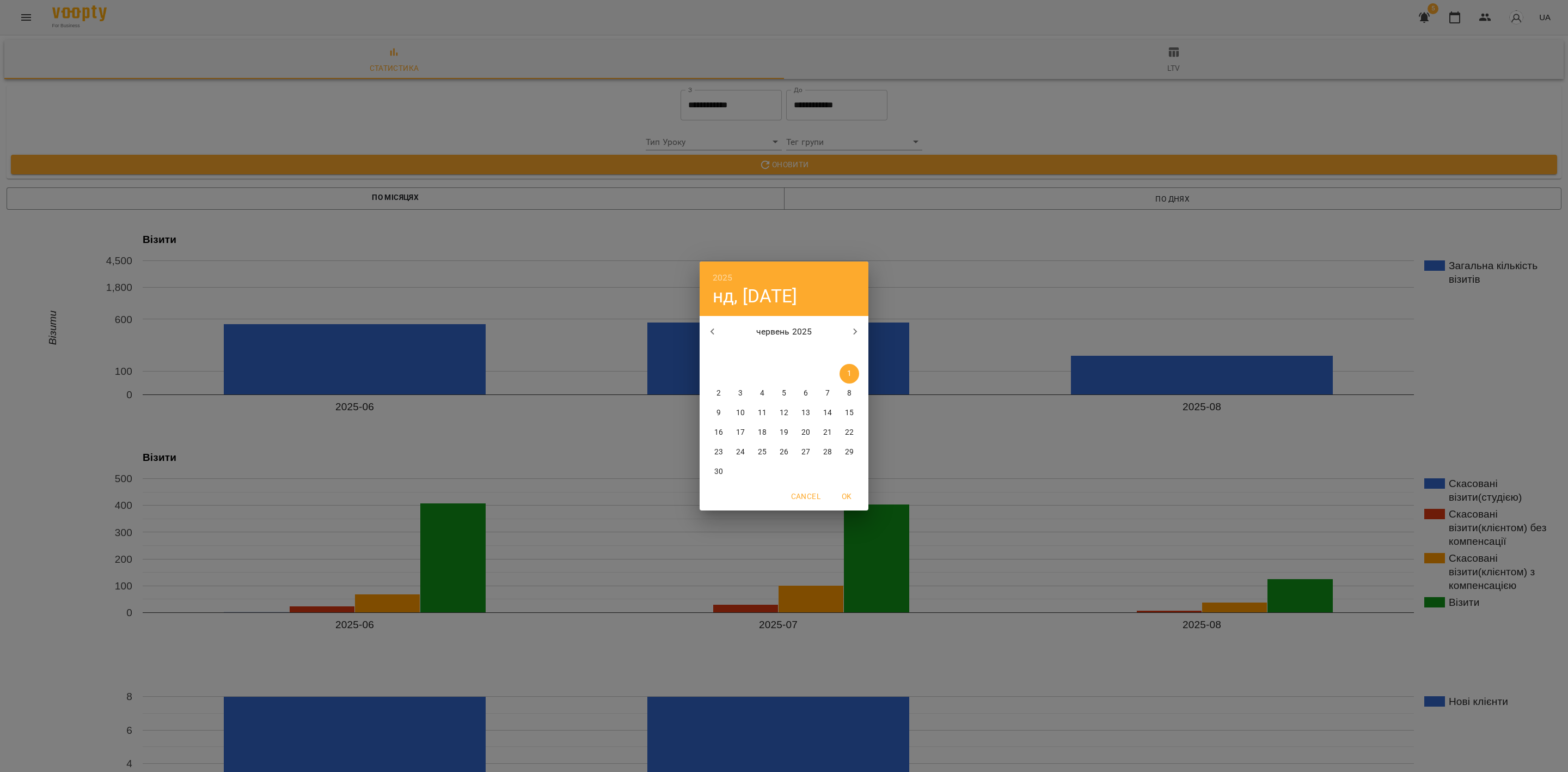
click at [709, 325] on icon "button" at bounding box center [713, 332] width 13 height 13
click at [711, 325] on icon "button" at bounding box center [713, 332] width 13 height 13
click at [711, 326] on icon "button" at bounding box center [713, 332] width 13 height 13
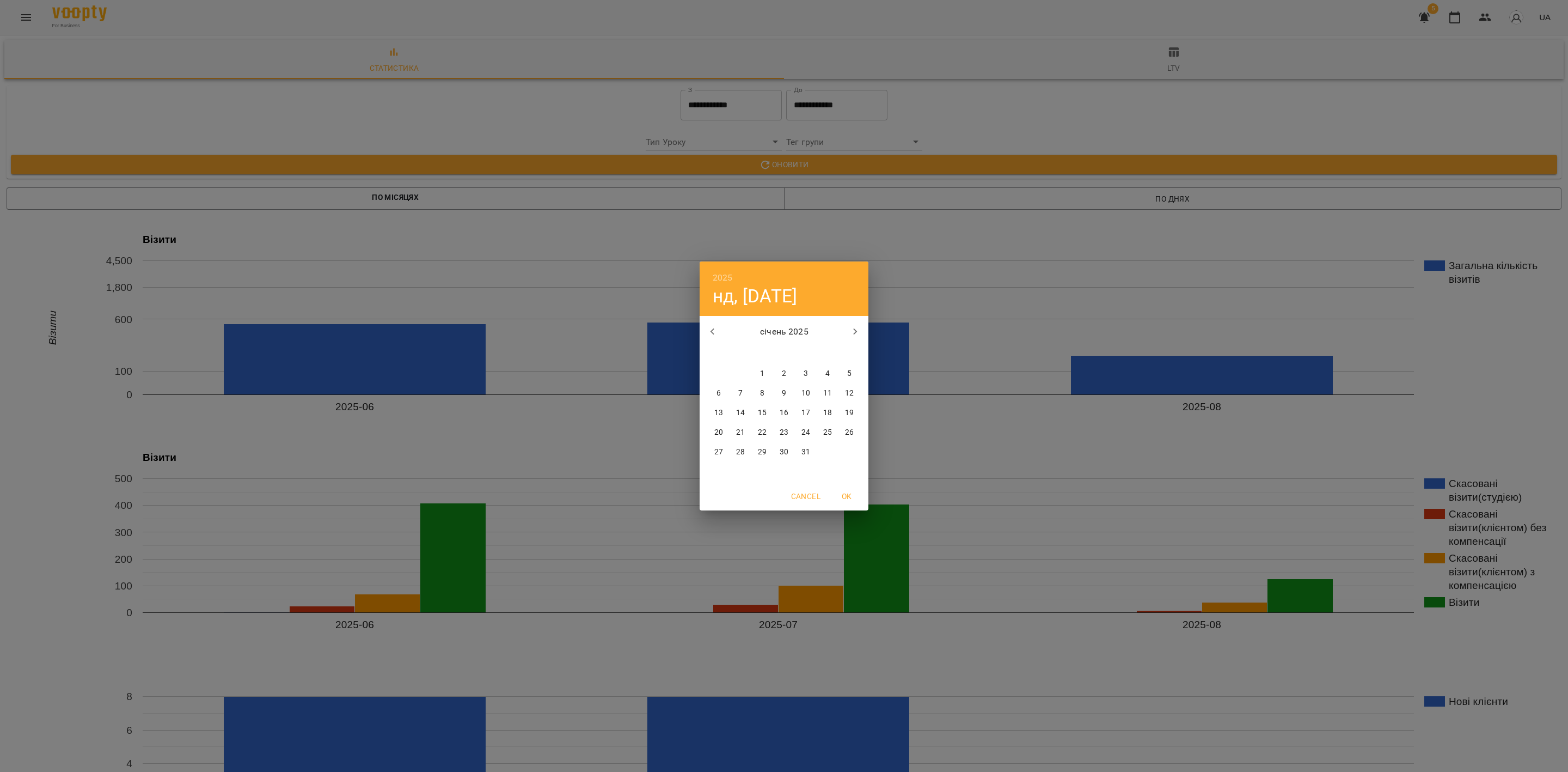
click at [710, 326] on icon "button" at bounding box center [713, 332] width 13 height 13
click at [717, 334] on icon "button" at bounding box center [713, 332] width 13 height 13
click at [719, 335] on icon "button" at bounding box center [713, 332] width 13 height 13
click at [719, 337] on button "button" at bounding box center [712, 331] width 26 height 26
click at [859, 332] on icon "button" at bounding box center [856, 332] width 13 height 13
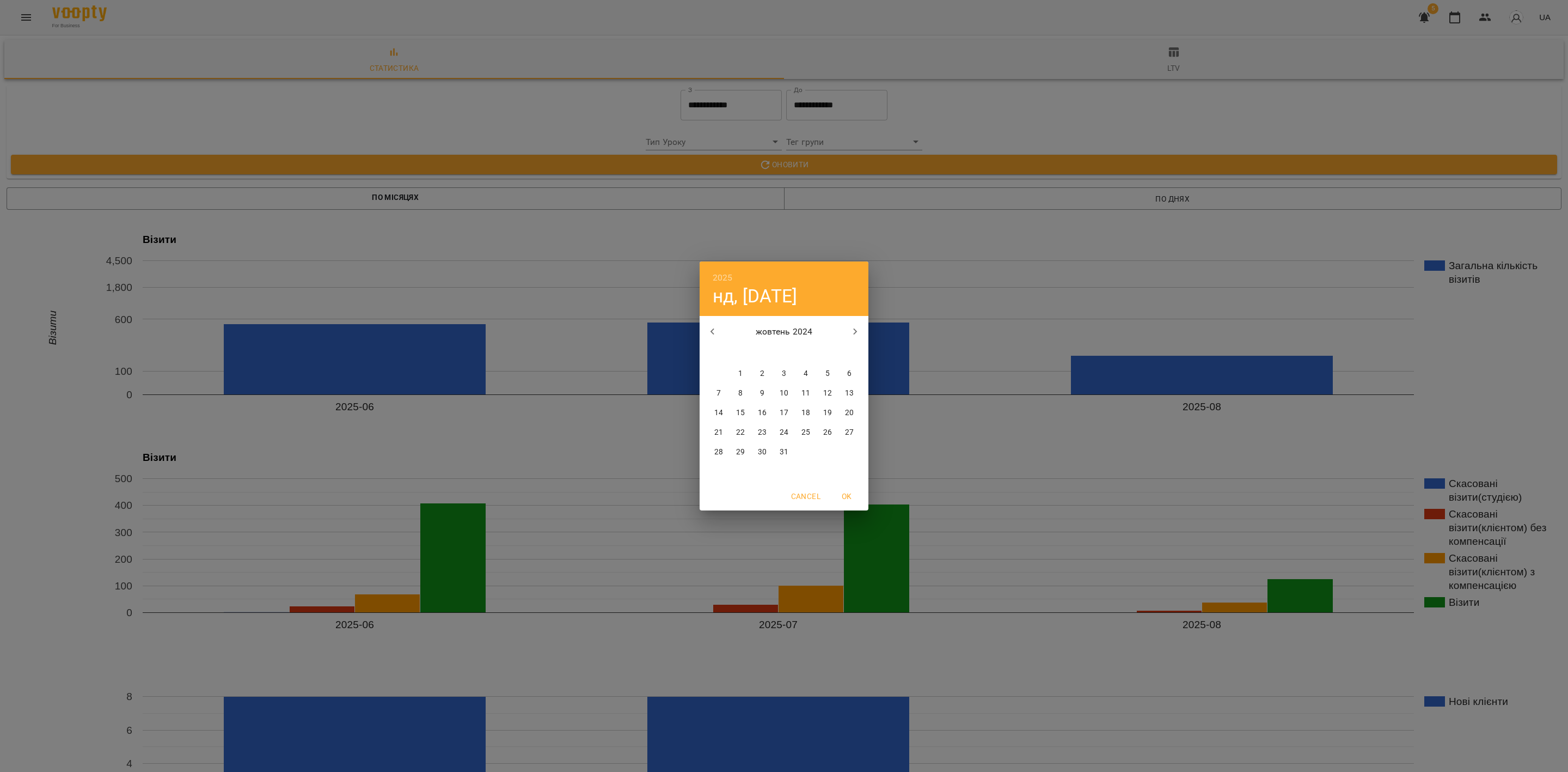
click at [741, 370] on p "1" at bounding box center [740, 373] width 5 height 11
type input "**********"
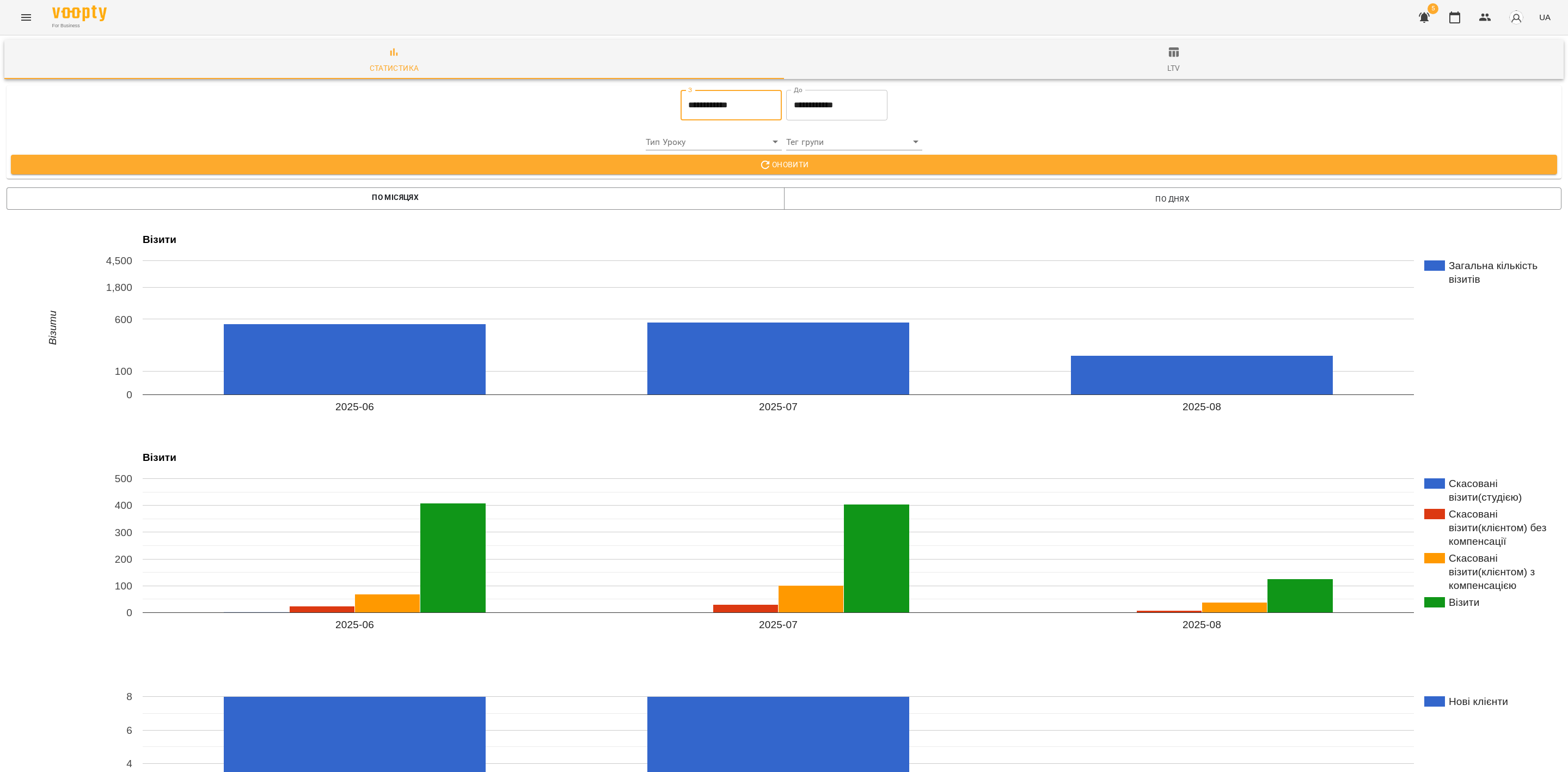
click at [809, 156] on button "Оновити" at bounding box center [784, 164] width 1546 height 19
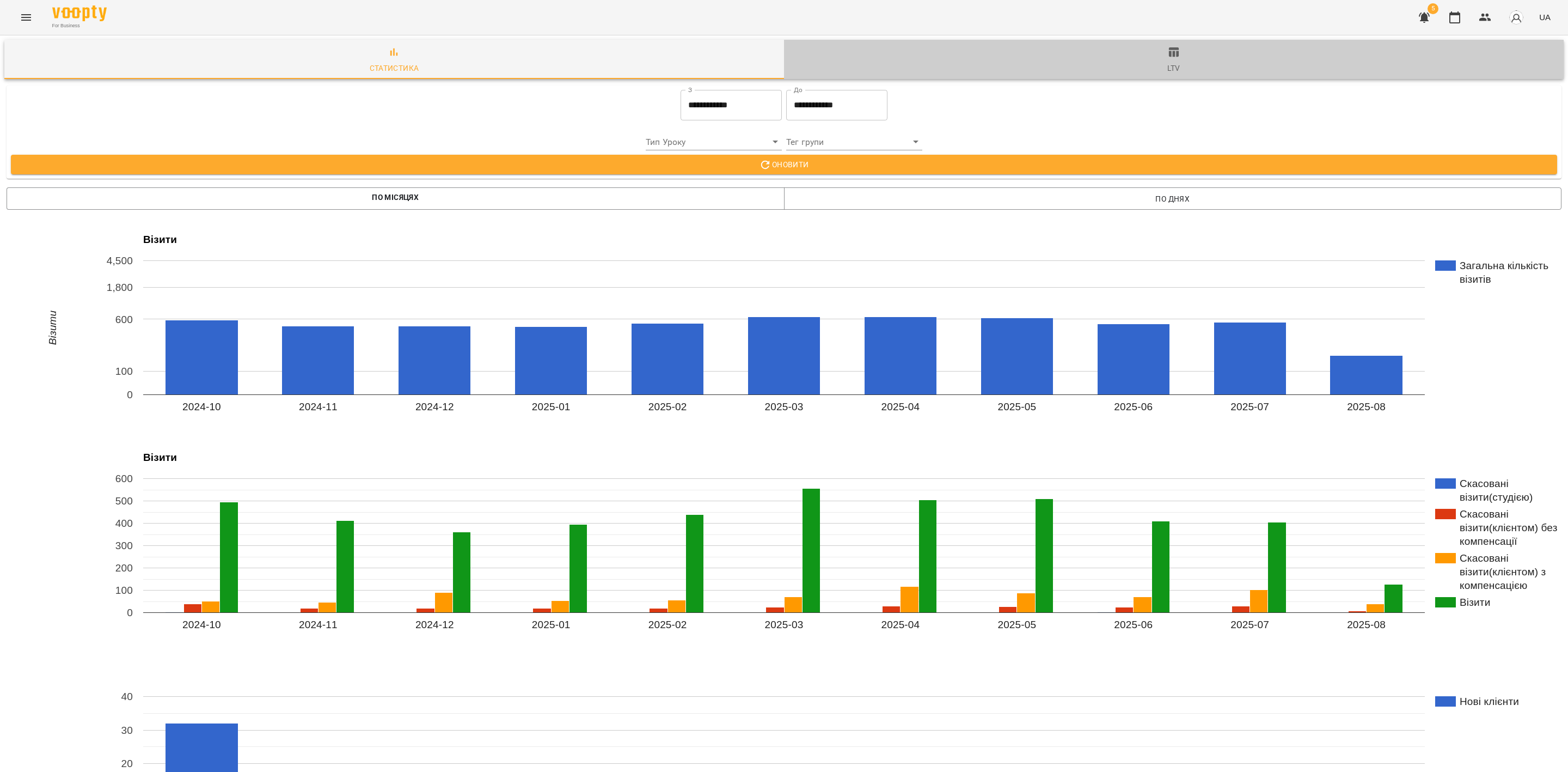
drag, startPoint x: 1168, startPoint y: 56, endPoint x: 1174, endPoint y: 59, distance: 6.7
click at [1168, 56] on icon "button" at bounding box center [1174, 53] width 13 height 13
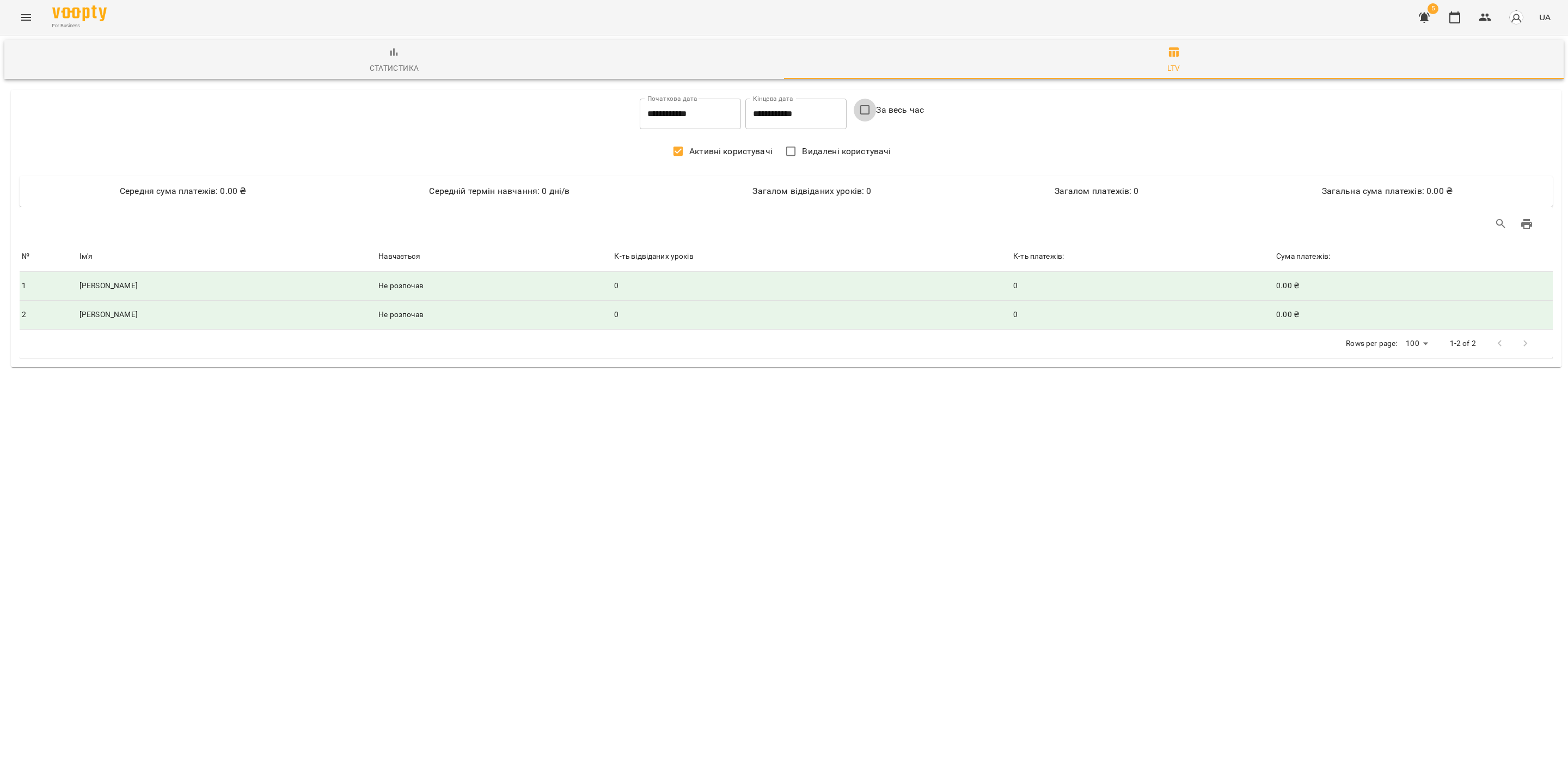
type input "**********"
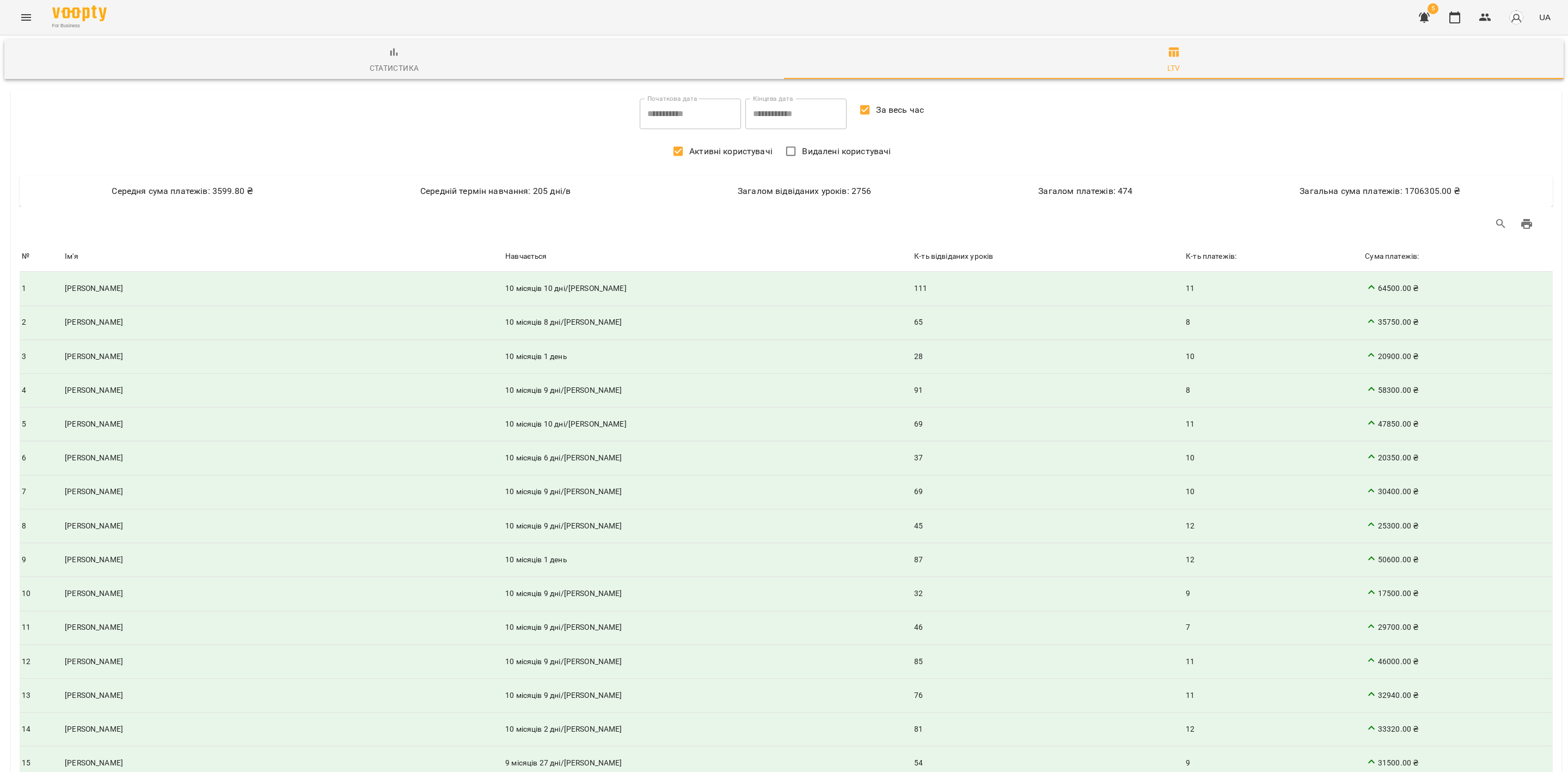
click at [813, 149] on span "Видалені користувачі" at bounding box center [846, 152] width 88 height 13
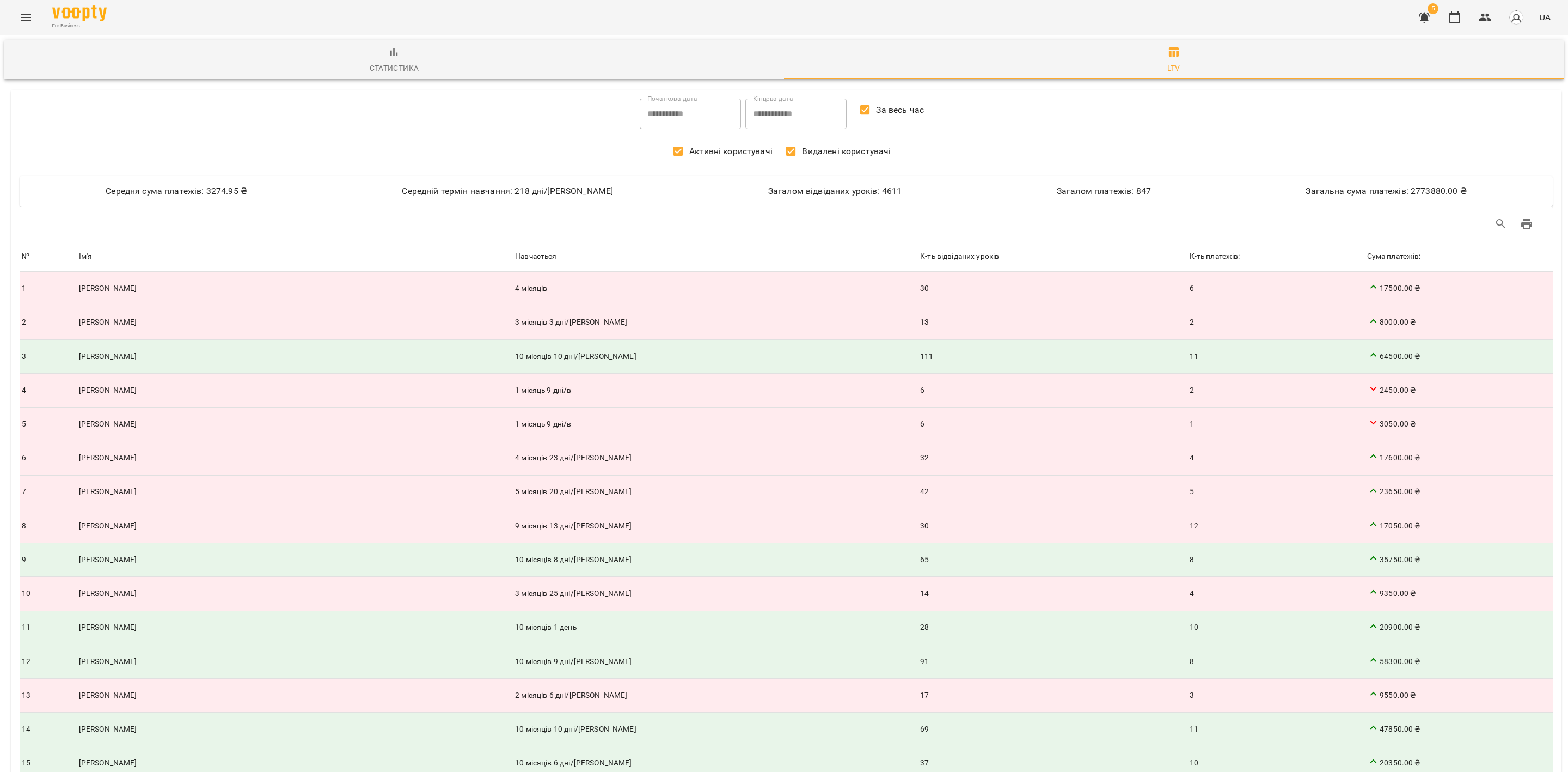
click at [515, 261] on div "Навчається" at bounding box center [535, 257] width 41 height 13
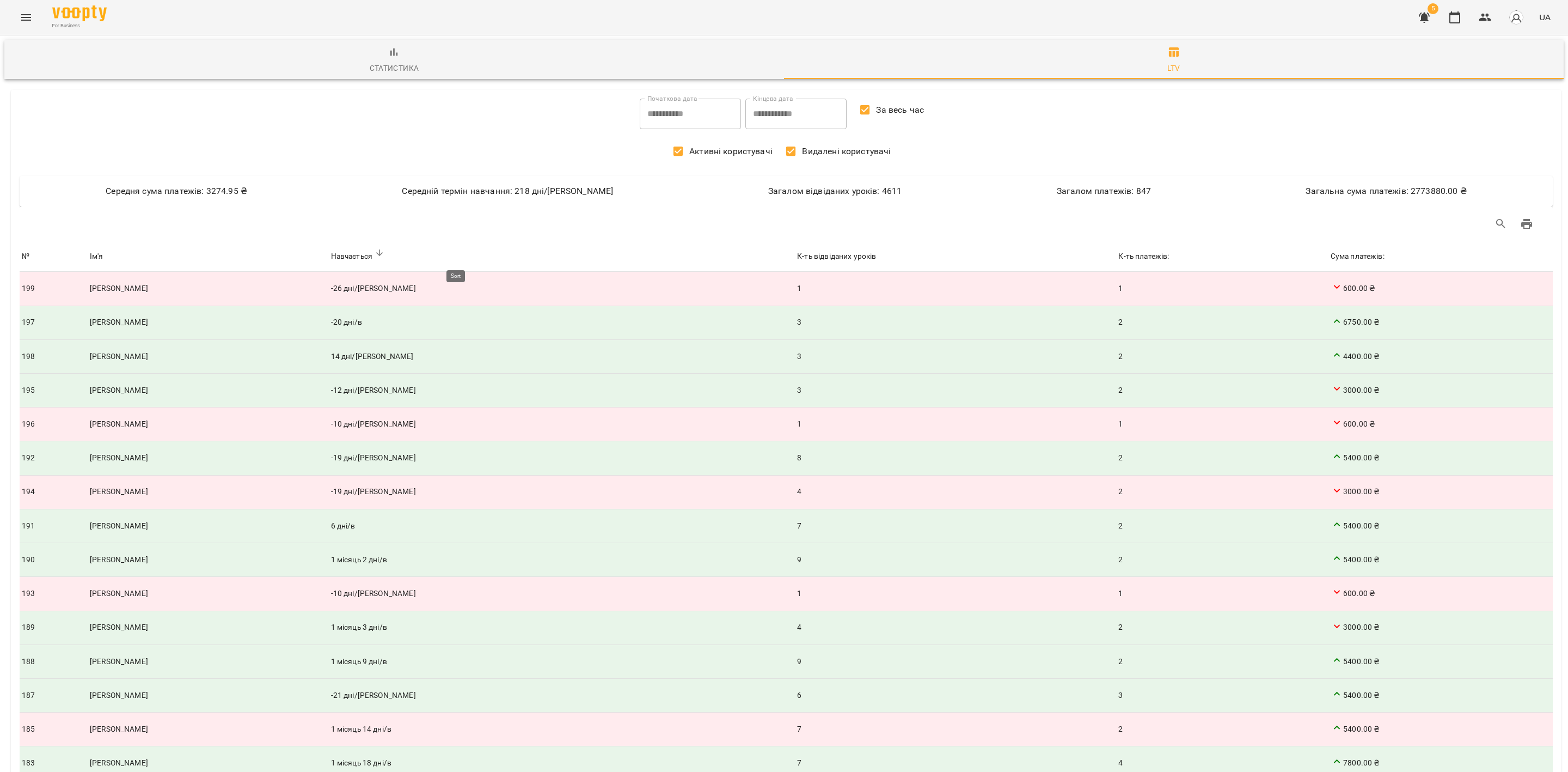
click at [372, 256] on div "Навчається" at bounding box center [351, 257] width 41 height 13
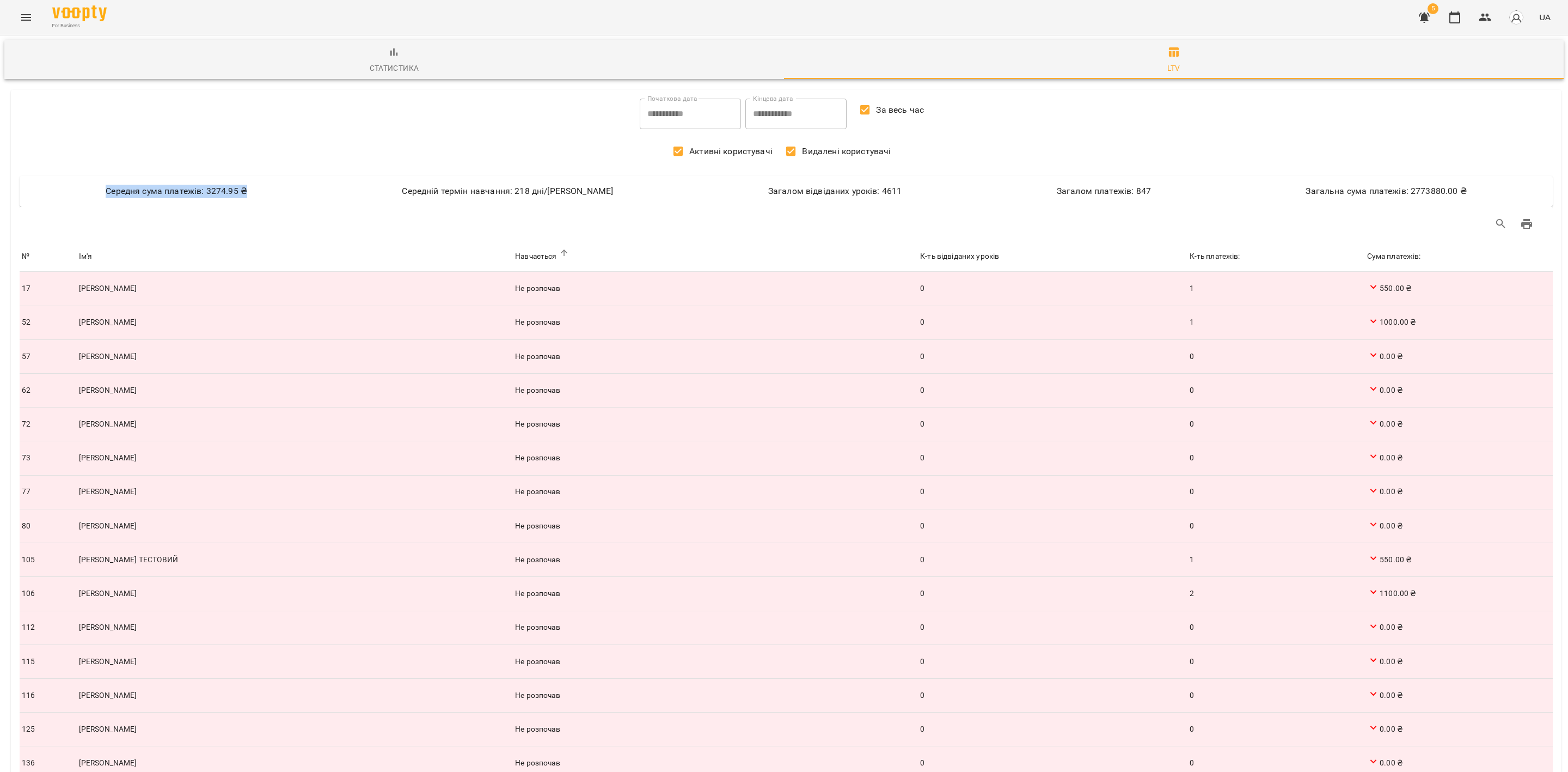
drag, startPoint x: 105, startPoint y: 186, endPoint x: 271, endPoint y: 183, distance: 166.0
click at [271, 183] on div "Ceредня сума платежів: 3274.95 ₴ Середній термін навчання: 218 дні/в Загалом ві…" at bounding box center [785, 191] width 1533 height 31
click at [227, 191] on div "Ceредня сума платежів: 3274.95 ₴" at bounding box center [176, 191] width 296 height 13
click at [145, 184] on div "Ceредня сума платежів: 3274.95 ₴ Середній термін навчання: 218 дні/в Загалом ві…" at bounding box center [785, 191] width 1533 height 31
click at [139, 187] on div "Ceредня сума платежів: 3274.95 ₴" at bounding box center [176, 191] width 296 height 13
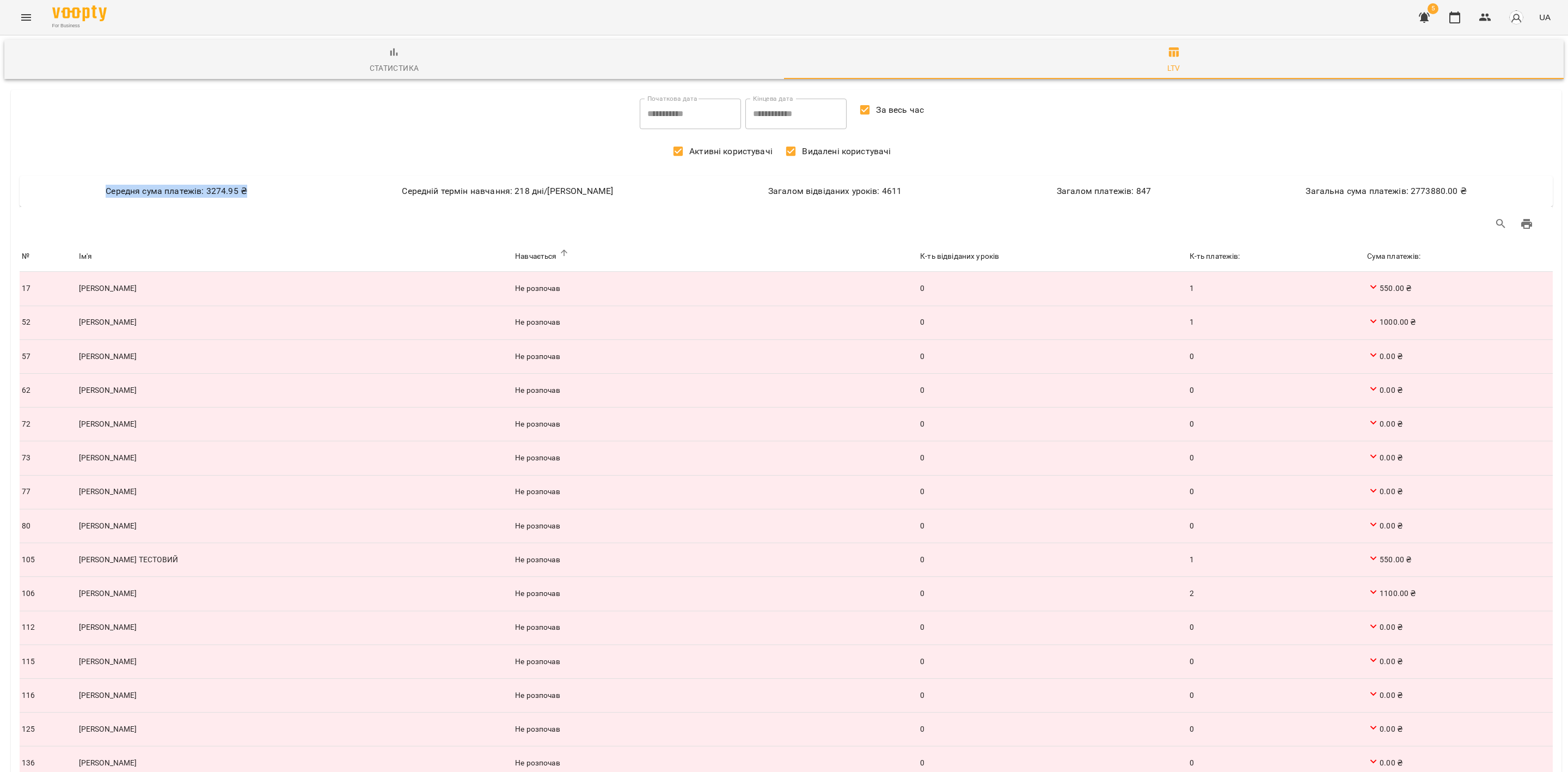
click at [93, 193] on div "Ceредня сума платежів: 3274.95 ₴" at bounding box center [176, 191] width 296 height 13
click at [144, 116] on div "**********" at bounding box center [785, 113] width 1537 height 35
drag, startPoint x: 105, startPoint y: 188, endPoint x: 385, endPoint y: 182, distance: 280.1
click at [385, 182] on div "Ceредня сума платежів: 3274.95 ₴ Середній термін навчання: 218 дні/в Загалом ві…" at bounding box center [785, 191] width 1533 height 31
click at [346, 126] on div "**********" at bounding box center [785, 113] width 1537 height 35
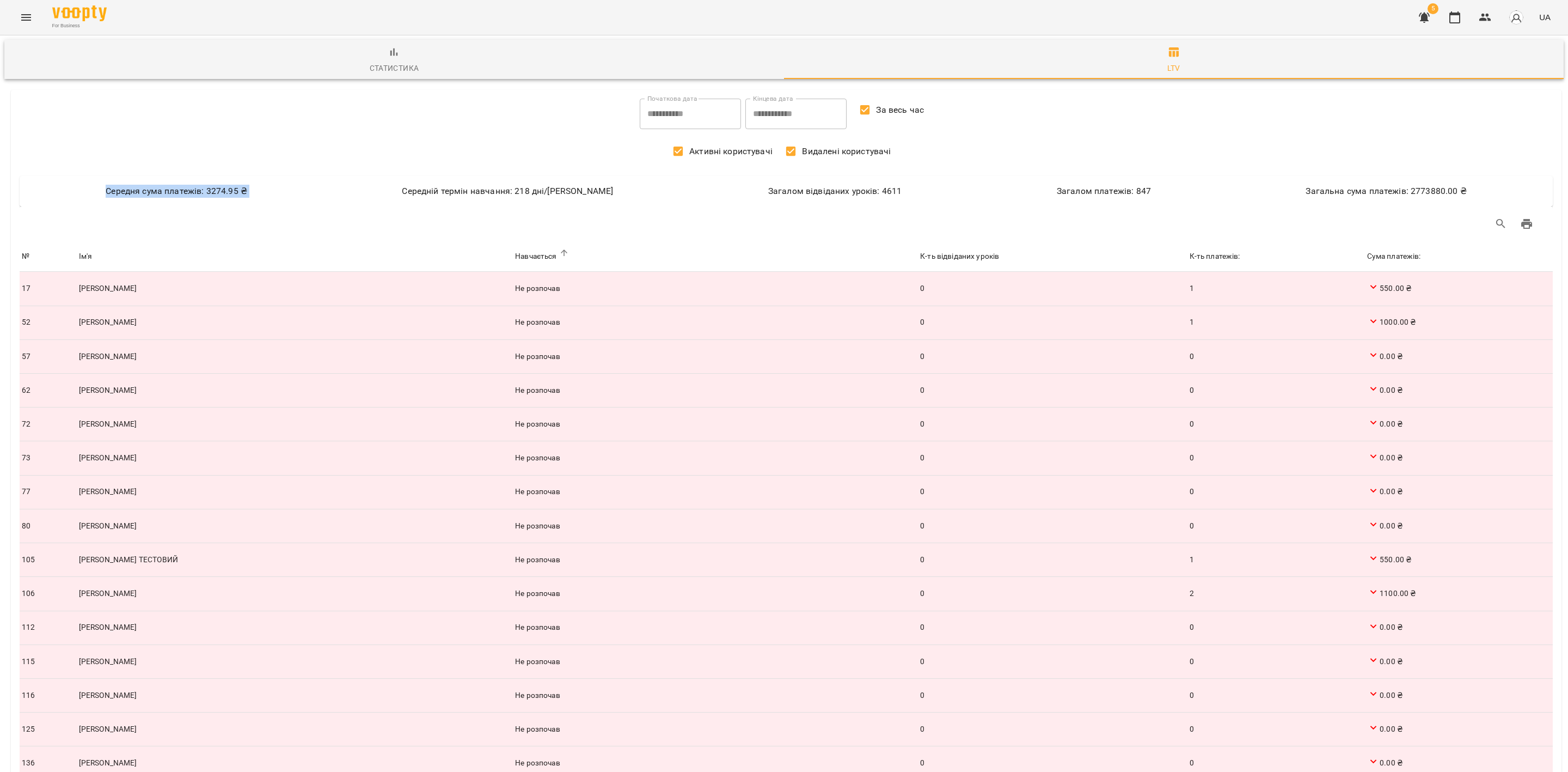
drag, startPoint x: 100, startPoint y: 196, endPoint x: 380, endPoint y: 182, distance: 280.3
click at [381, 182] on div "Ceредня сума платежів: 3274.95 ₴ Середній термін навчання: 218 дні/в Загалом ві…" at bounding box center [785, 191] width 1533 height 31
click at [376, 180] on div "Ceредня сума платежів: 3274.95 ₴ Середній термін навчання: 218 дні/в Загалом ві…" at bounding box center [785, 191] width 1533 height 31
drag, startPoint x: 454, startPoint y: 198, endPoint x: 602, endPoint y: 187, distance: 148.4
click at [603, 187] on div "Середній термін навчання: 218 дні/[PERSON_NAME]" at bounding box center [508, 191] width 366 height 13
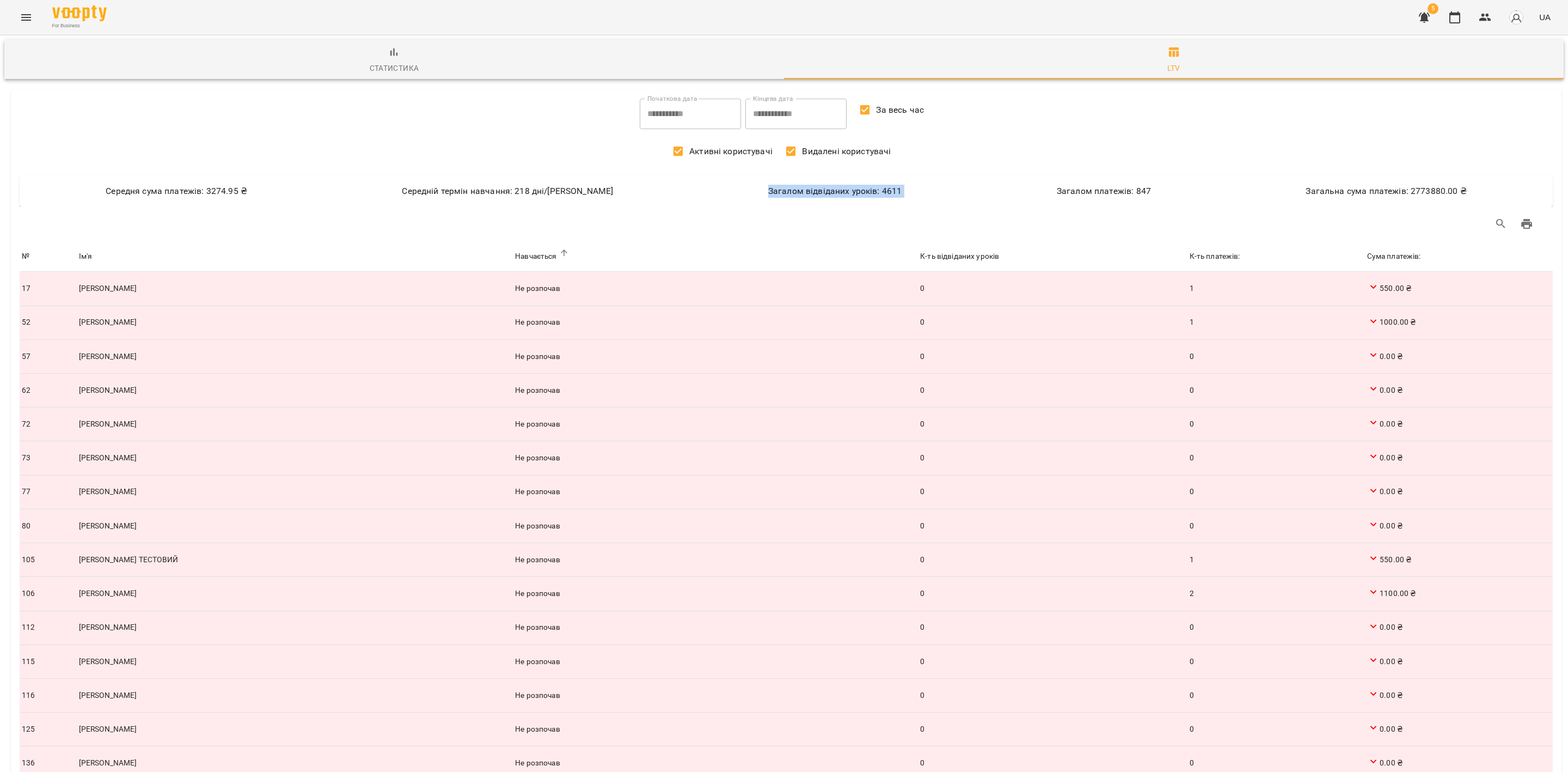
drag, startPoint x: 832, startPoint y: 190, endPoint x: 967, endPoint y: 187, distance: 135.0
click at [967, 187] on div "Ceредня сума платежів: 3274.95 ₴ Середній термін навчання: 218 дні/в Загалом ві…" at bounding box center [785, 191] width 1533 height 31
click at [1155, 192] on div "Загалом платежів: 847" at bounding box center [1104, 191] width 249 height 13
click at [840, 150] on span "Видалені користувачі" at bounding box center [846, 152] width 88 height 13
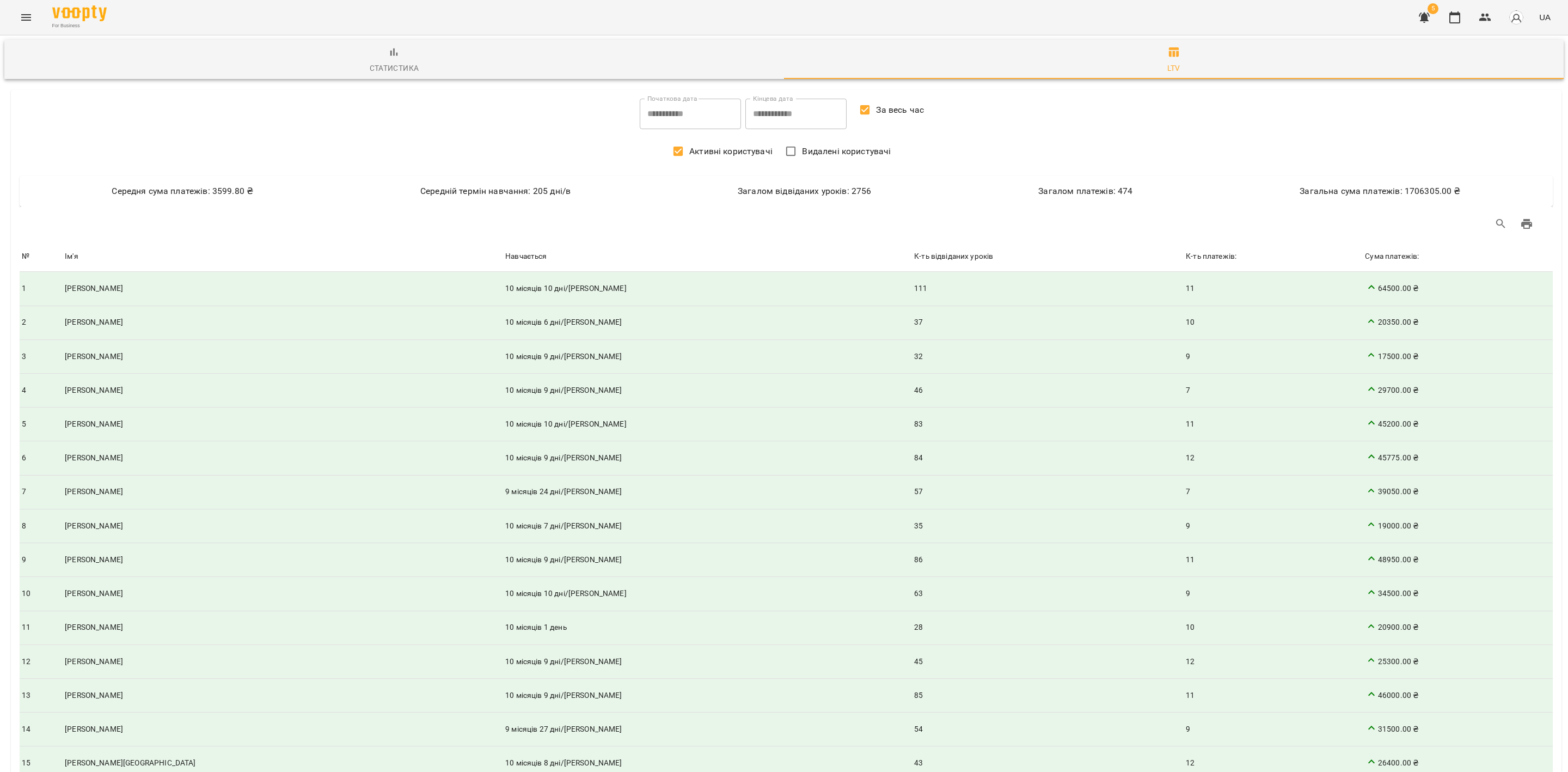
click at [814, 150] on span "Видалені користувачі" at bounding box center [846, 152] width 88 height 13
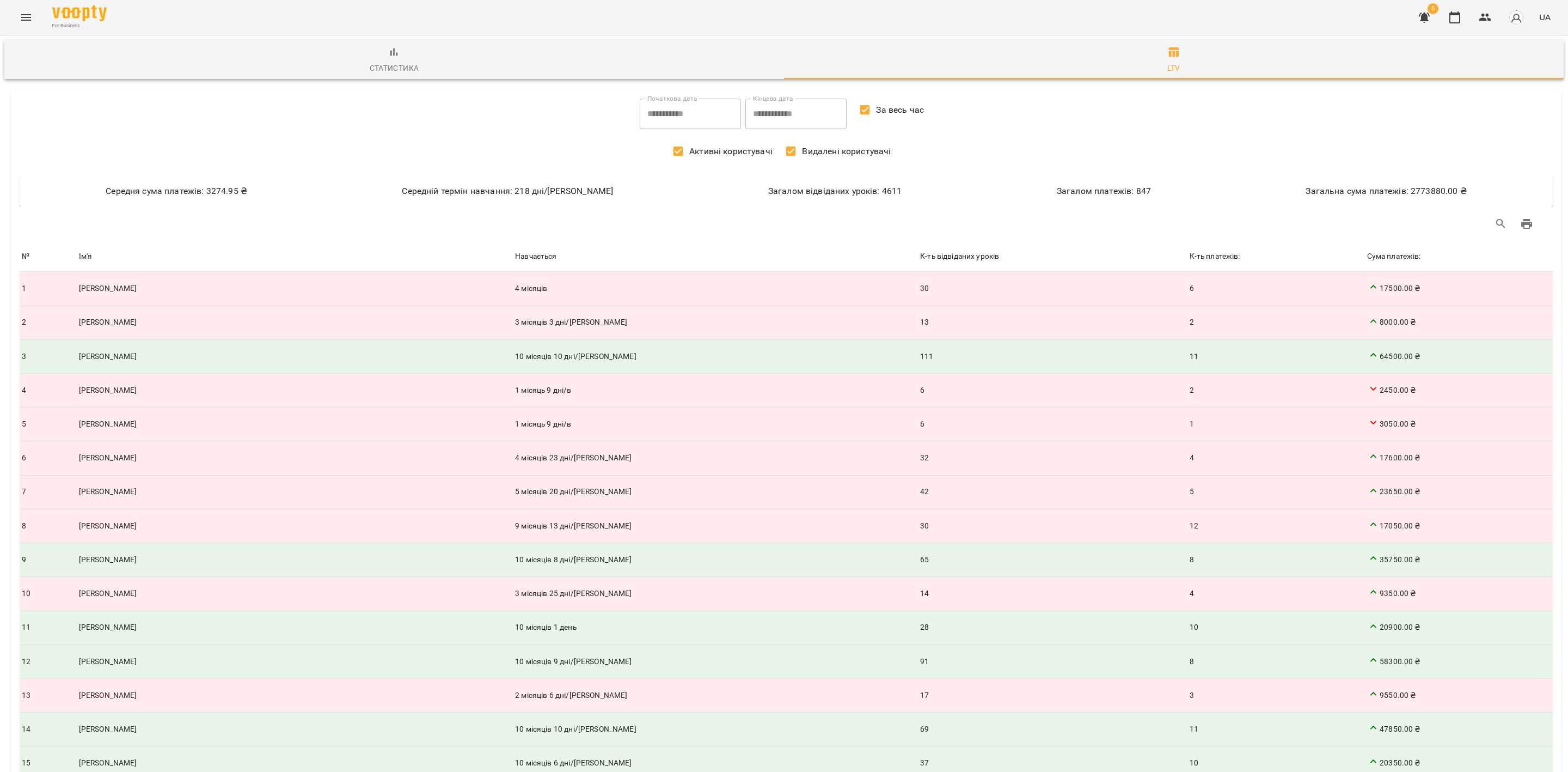
click at [814, 150] on span "Видалені користувачі" at bounding box center [846, 152] width 88 height 13
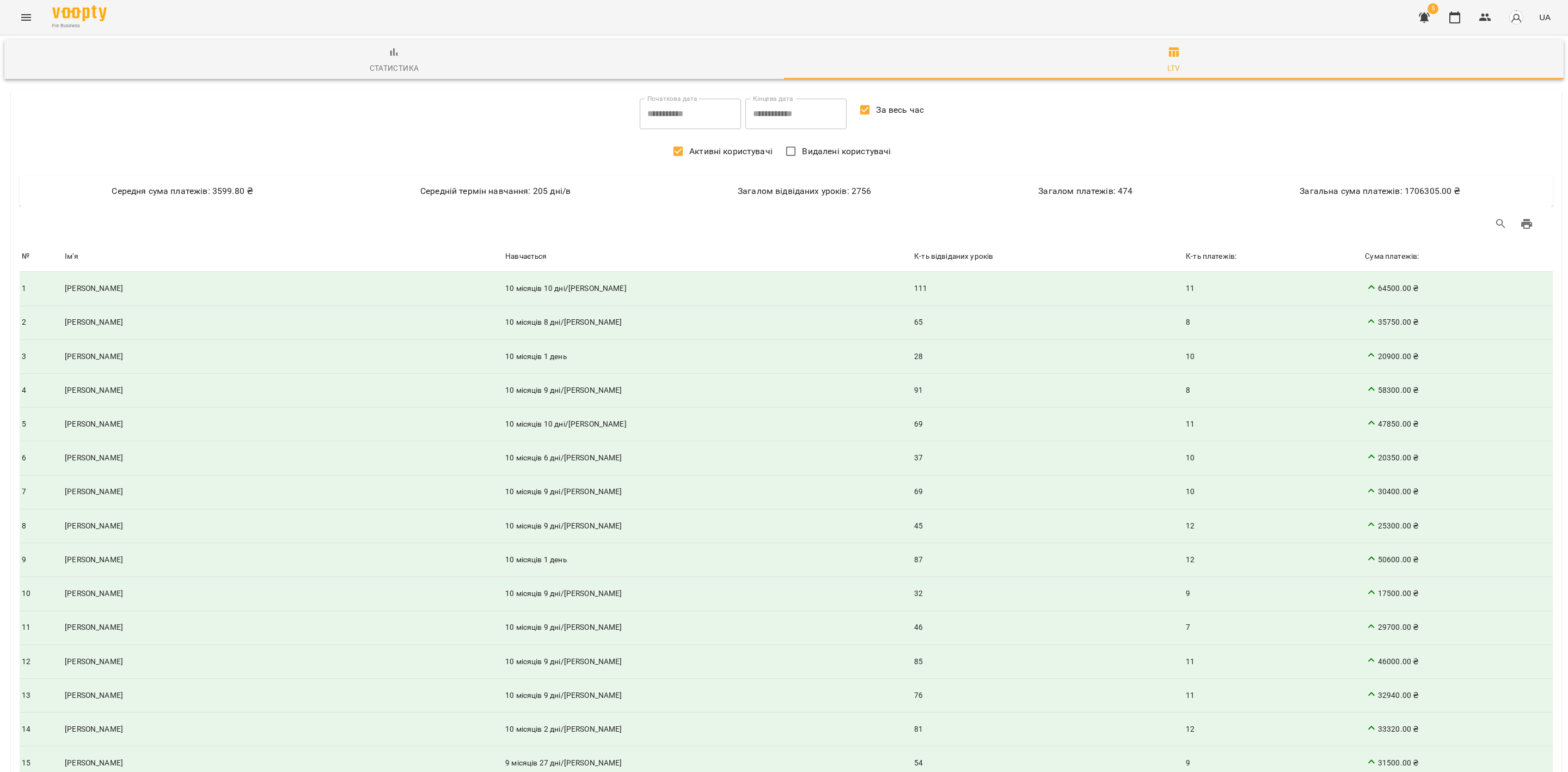
click at [814, 150] on span "Видалені користувачі" at bounding box center [846, 152] width 88 height 13
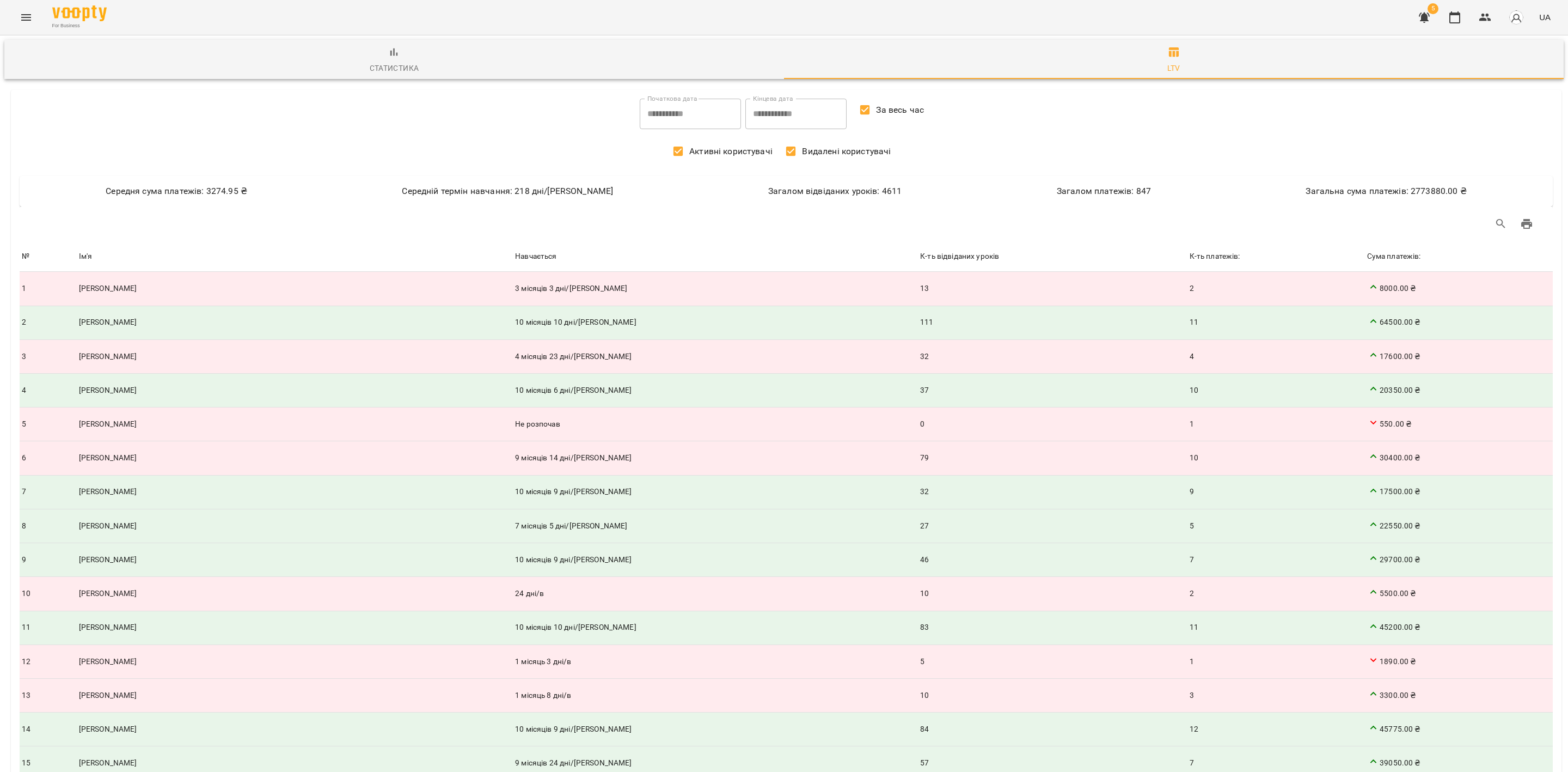
drag, startPoint x: 386, startPoint y: 61, endPoint x: 0, endPoint y: 8, distance: 389.6
click at [387, 59] on span "Статистика" at bounding box center [393, 61] width 766 height 30
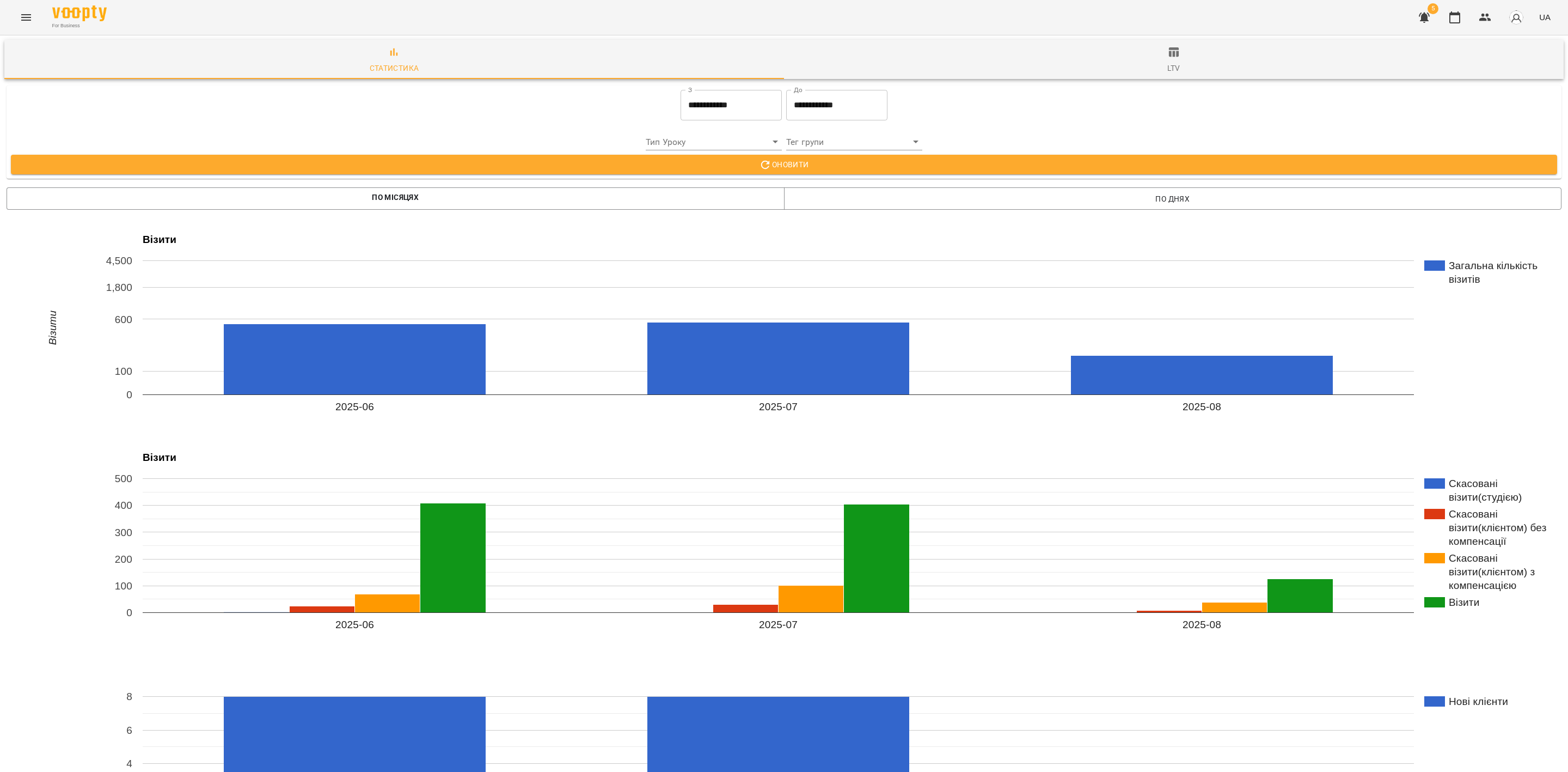
click at [26, 17] on icon "Menu" at bounding box center [26, 17] width 13 height 13
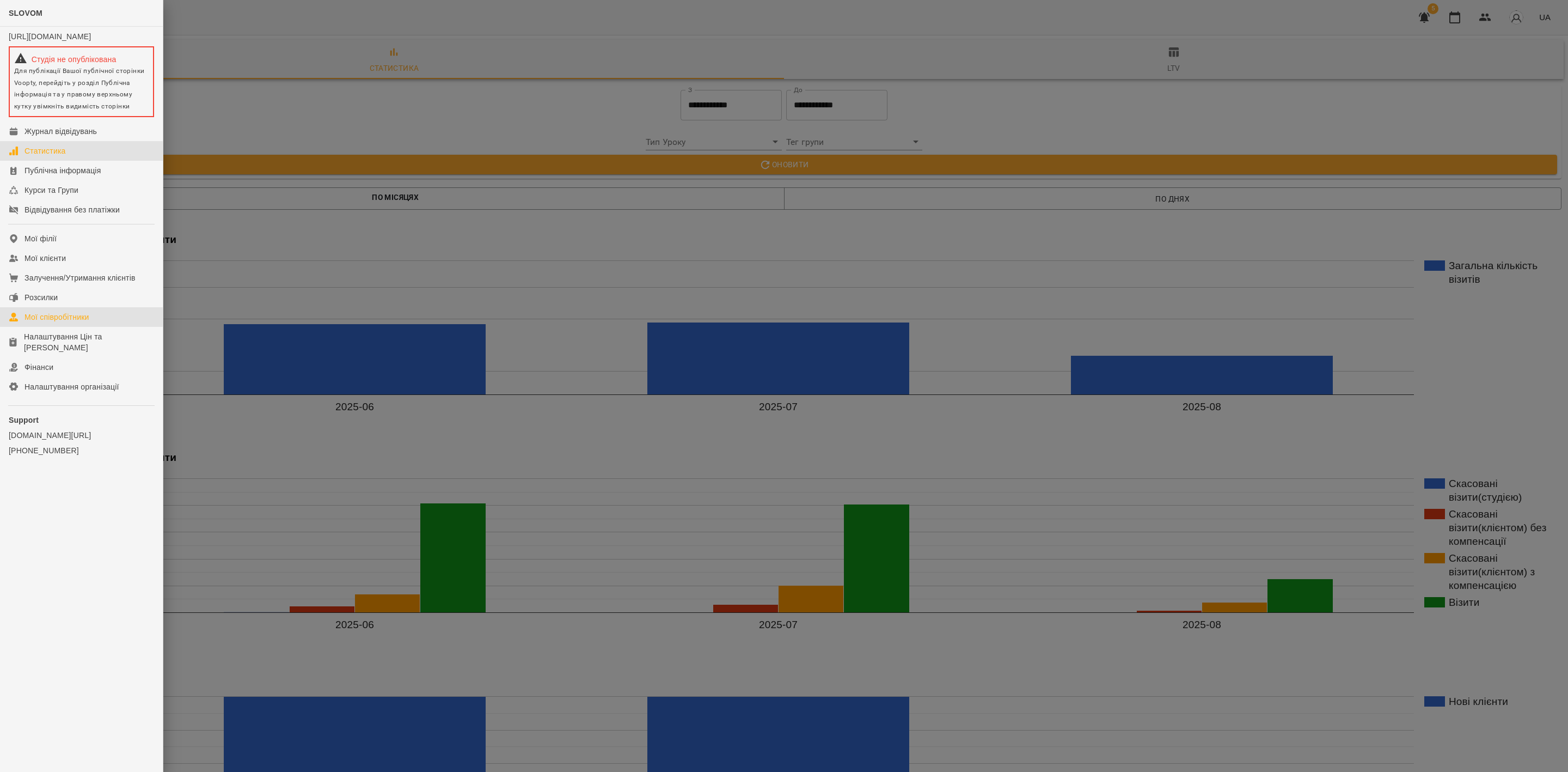
click at [88, 320] on div "Мої співробітники" at bounding box center [56, 316] width 64 height 11
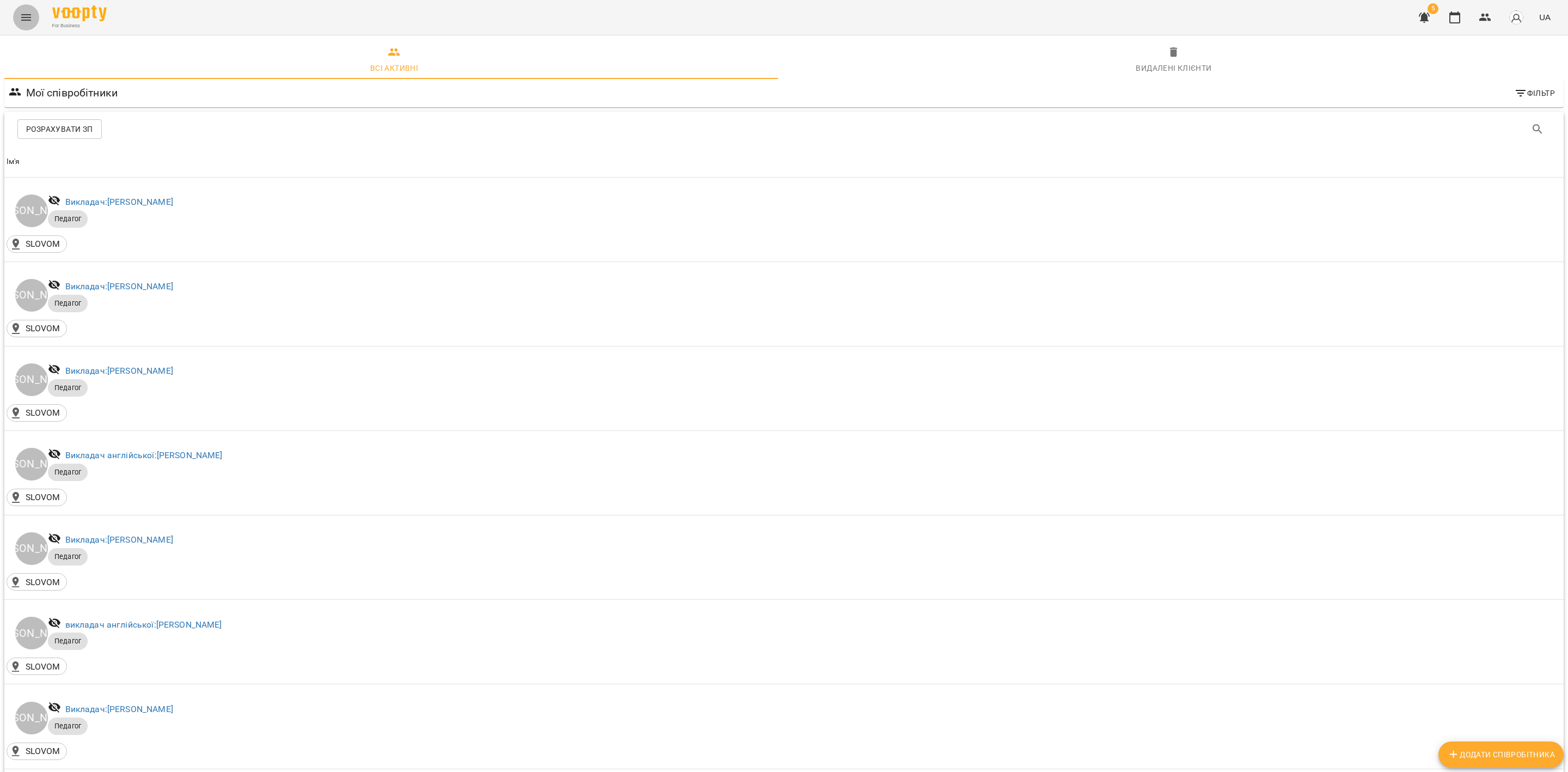
click at [23, 17] on icon "Menu" at bounding box center [26, 17] width 13 height 13
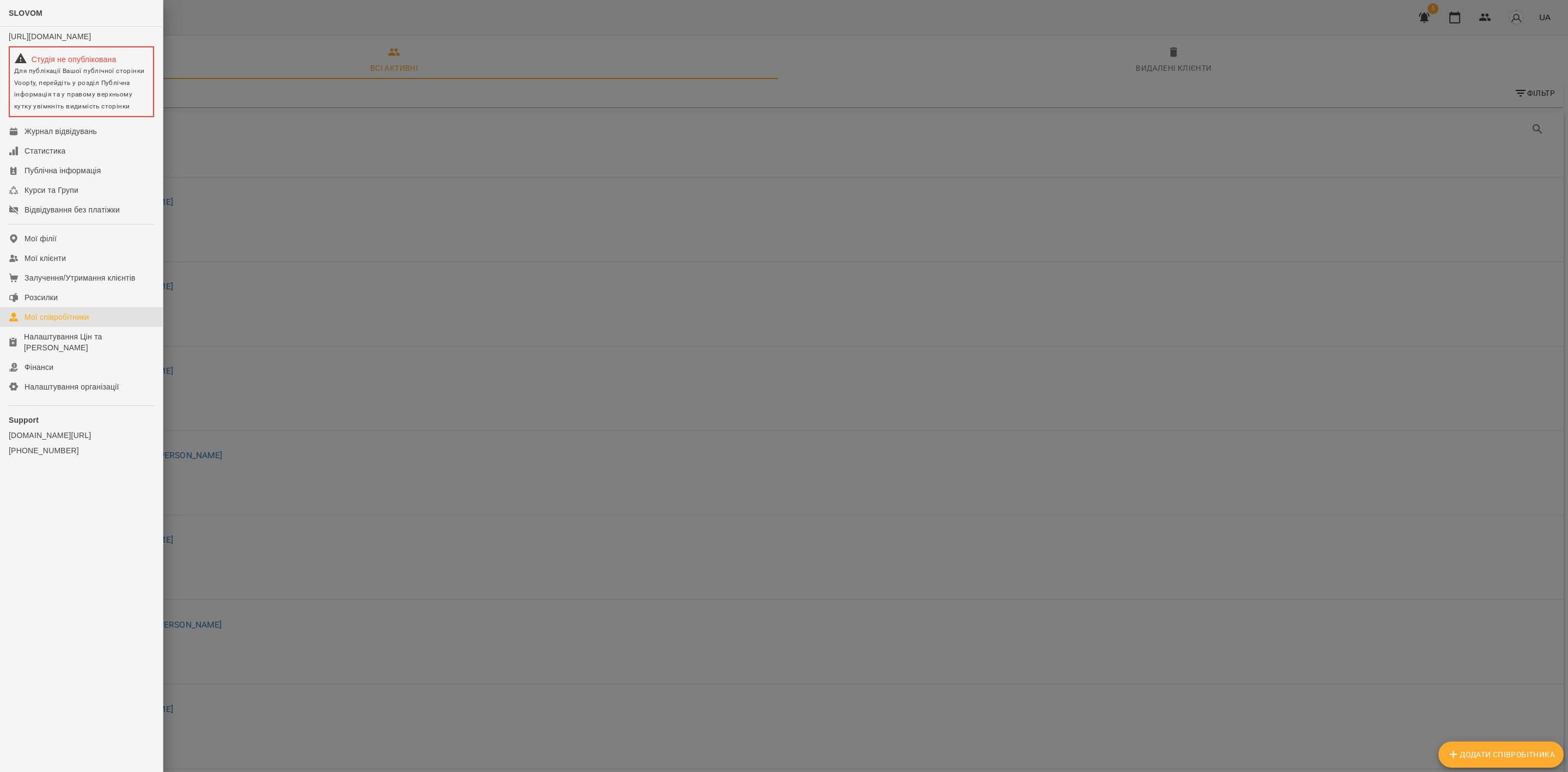
click at [338, 215] on div at bounding box center [784, 386] width 1568 height 772
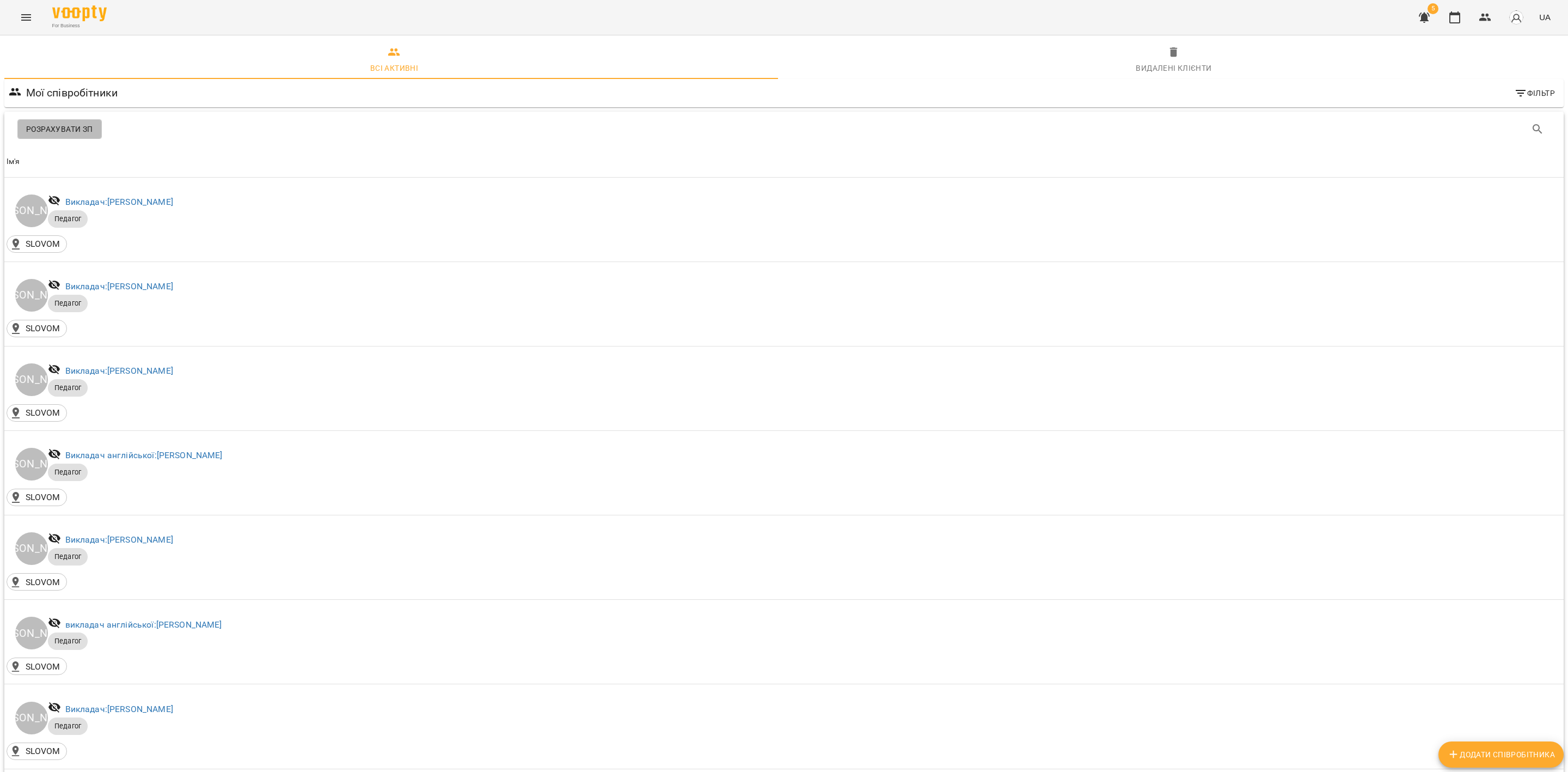
click at [81, 124] on span "Розрахувати ЗП" at bounding box center [60, 129] width 67 height 13
